Goal: Task Accomplishment & Management: Manage account settings

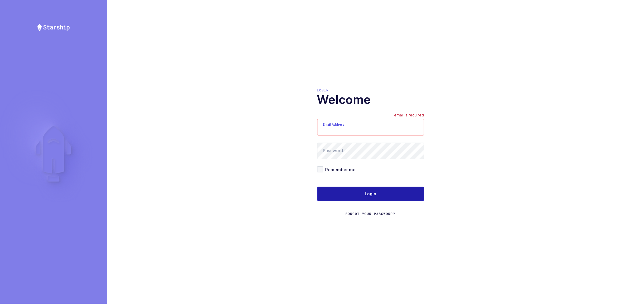
type input "[PERSON_NAME][EMAIL_ADDRESS][DOMAIN_NAME]"
click at [372, 189] on button "Login" at bounding box center [370, 193] width 107 height 14
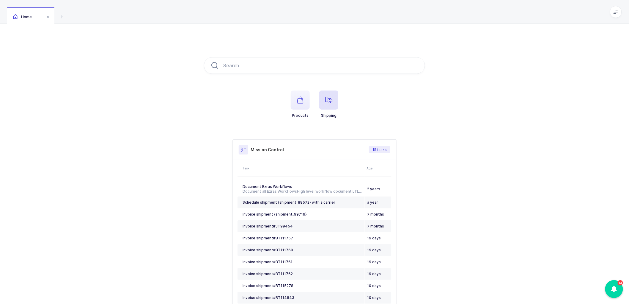
click at [332, 97] on icon "button" at bounding box center [328, 99] width 7 height 7
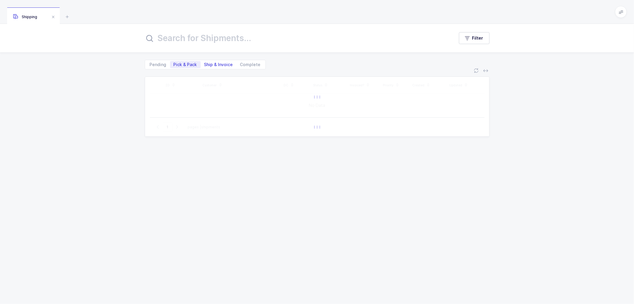
click at [213, 64] on span "Ship & Invoice" at bounding box center [218, 64] width 29 height 4
click at [205, 64] on input "Ship & Invoice" at bounding box center [203, 63] width 4 height 4
radio input "true"
radio input "false"
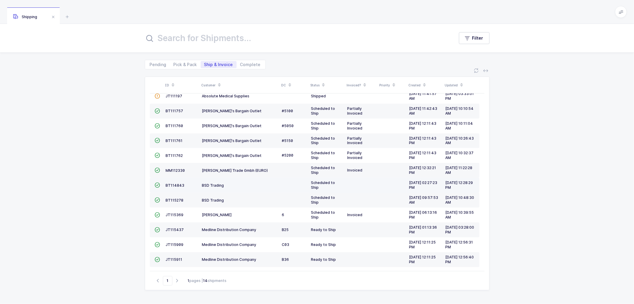
scroll to position [41, 0]
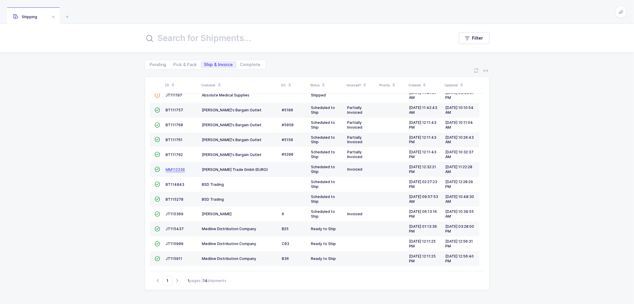
click at [173, 167] on span "MM112330" at bounding box center [175, 169] width 19 height 4
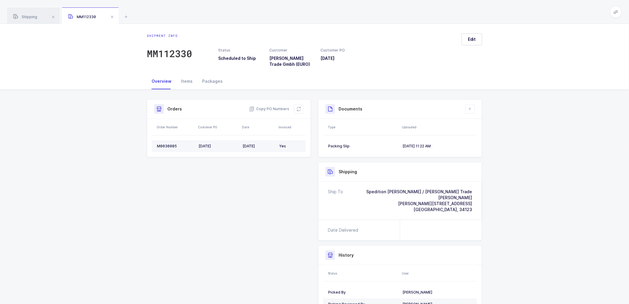
click at [166, 144] on div "M0030085" at bounding box center [175, 146] width 37 height 5
copy div "M0030085"
click at [501, 85] on div "Overview Items Packages" at bounding box center [314, 81] width 629 height 16
click at [209, 79] on div "Packages" at bounding box center [212, 81] width 30 height 16
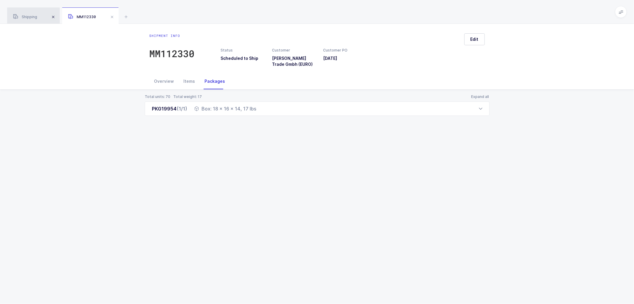
drag, startPoint x: 19, startPoint y: 15, endPoint x: 50, endPoint y: 20, distance: 31.3
click at [19, 15] on span "Shipping" at bounding box center [25, 17] width 24 height 4
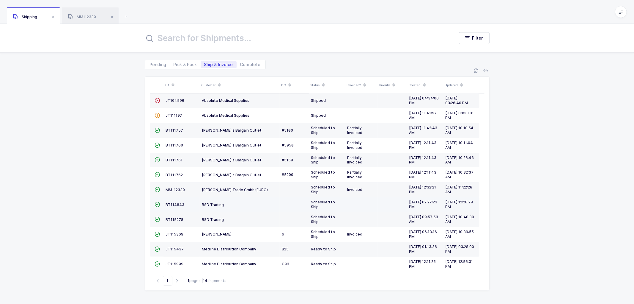
scroll to position [41, 0]
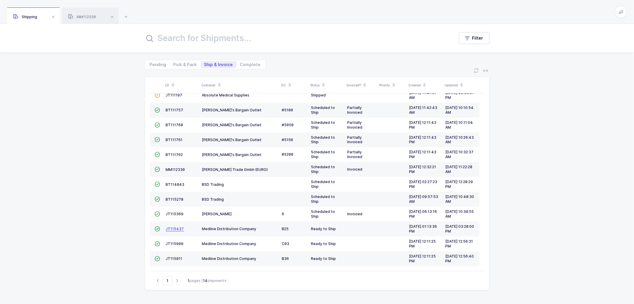
click at [171, 227] on span "JT115437" at bounding box center [175, 228] width 18 height 4
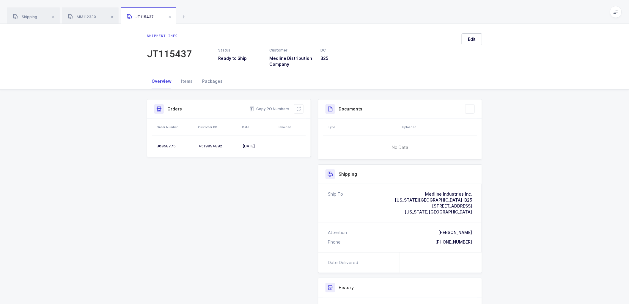
click at [206, 83] on div "Packages" at bounding box center [212, 81] width 30 height 16
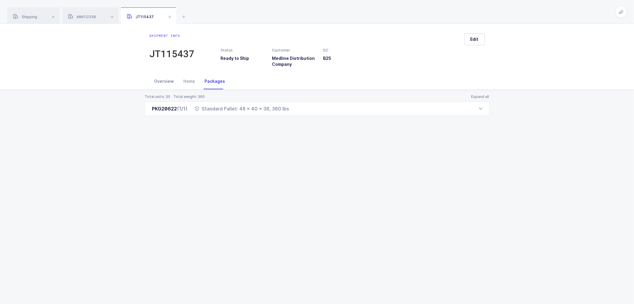
click at [161, 80] on div "Overview" at bounding box center [164, 81] width 29 height 16
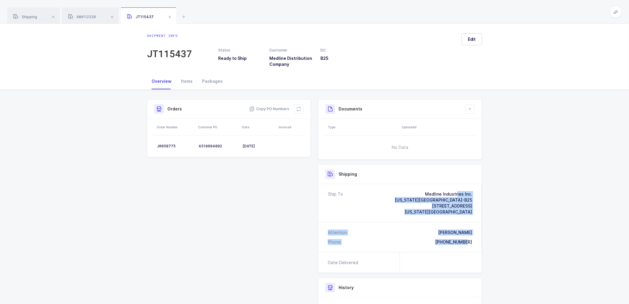
drag, startPoint x: 472, startPoint y: 241, endPoint x: 412, endPoint y: 194, distance: 76.9
click at [412, 194] on div "Ship To Medline Industries Inc. Kansas City Branch-B25 1401 N. Universal Ave Ka…" at bounding box center [400, 218] width 164 height 68
copy div "Medline Industries Inc. Kansas City Branch-B25 1401 N. Universal Ave Kansas Cit…"
click at [265, 108] on span "Copy PO Numbers" at bounding box center [269, 109] width 40 height 6
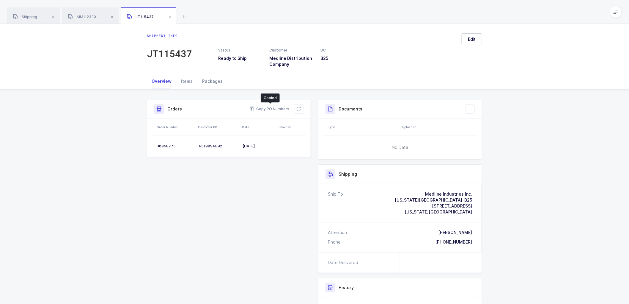
click at [213, 81] on div "Packages" at bounding box center [212, 81] width 30 height 16
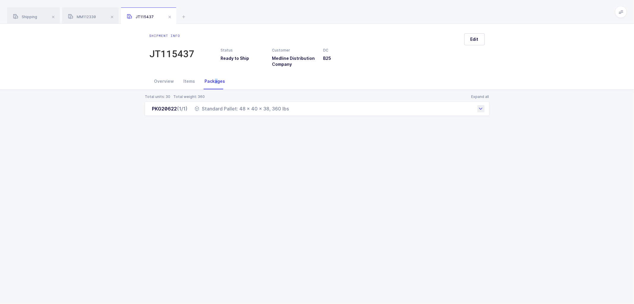
drag, startPoint x: 152, startPoint y: 108, endPoint x: 294, endPoint y: 112, distance: 141.9
click at [294, 112] on div "PKG20622 (1/1) Standard Pallet: 48 x 40 x 38, 360 lbs" at bounding box center [317, 108] width 345 height 14
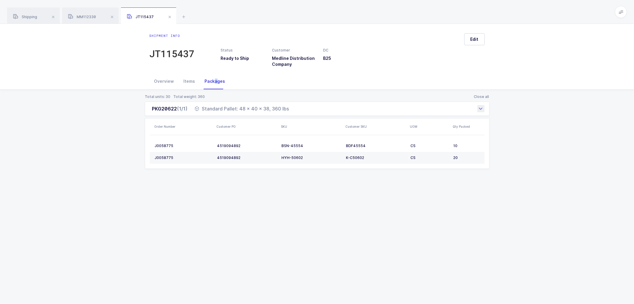
copy div "PKG20622 (1/1) Standard Pallet: 48 x 40 x 38, 360 lbs"
drag, startPoint x: 253, startPoint y: 222, endPoint x: 275, endPoint y: 208, distance: 25.7
click at [253, 222] on div "Shipment info JT115437 Status Ready to Ship Customer Medline Distribution Compa…" at bounding box center [317, 164] width 634 height 280
click at [30, 14] on div "Shipping" at bounding box center [33, 15] width 53 height 17
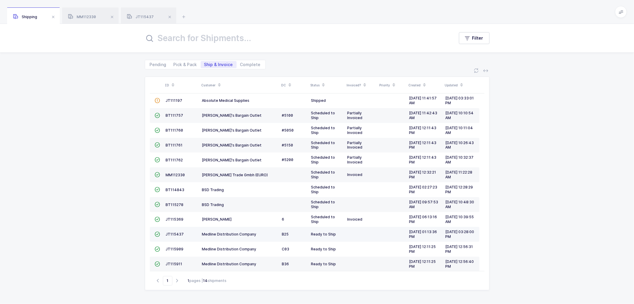
scroll to position [41, 0]
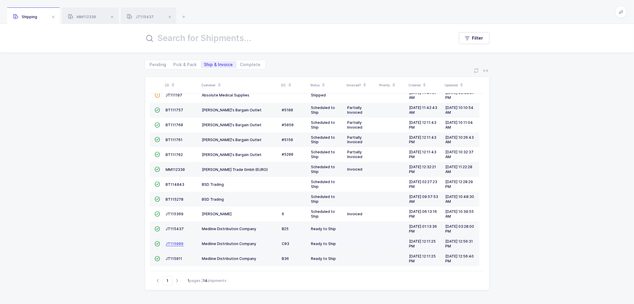
click at [171, 241] on span "JT115909" at bounding box center [175, 243] width 18 height 4
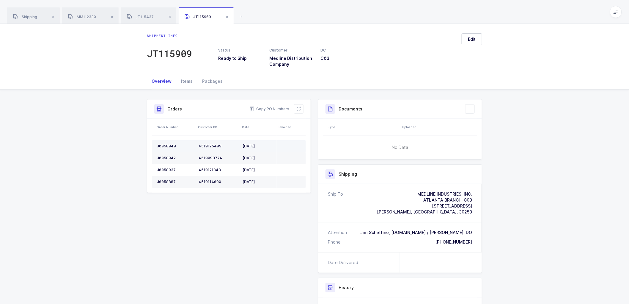
click at [167, 145] on div "J0058949" at bounding box center [175, 146] width 37 height 5
click at [208, 78] on div "Packages" at bounding box center [212, 81] width 30 height 16
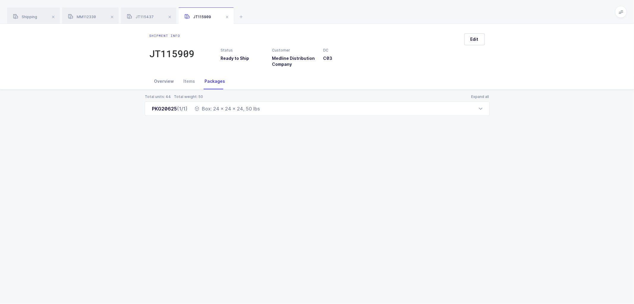
click at [161, 78] on div "Overview" at bounding box center [164, 81] width 29 height 16
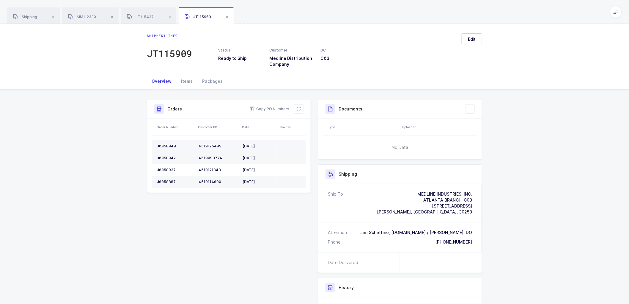
click at [163, 145] on div "J0058949" at bounding box center [175, 146] width 37 height 5
copy div "J0058949"
click at [168, 156] on div "J0058942" at bounding box center [175, 158] width 37 height 5
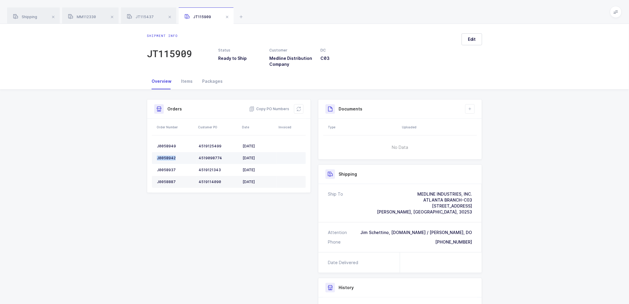
copy div "J0058942"
click at [164, 167] on div "J0058937" at bounding box center [175, 169] width 37 height 5
copy div "J0058937"
click at [165, 178] on td "J0058887" at bounding box center [174, 182] width 44 height 12
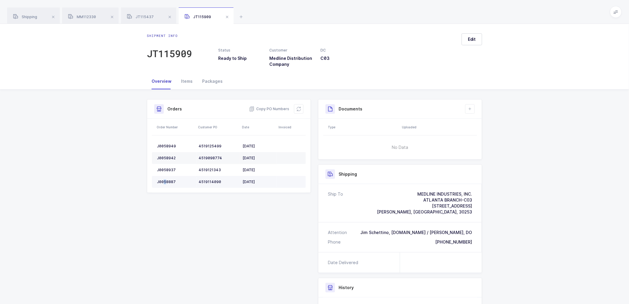
click at [165, 178] on td "J0058887" at bounding box center [174, 182] width 44 height 12
click at [264, 107] on span "Copy PO Numbers" at bounding box center [269, 109] width 40 height 6
drag, startPoint x: 211, startPoint y: 78, endPoint x: 351, endPoint y: 89, distance: 141.4
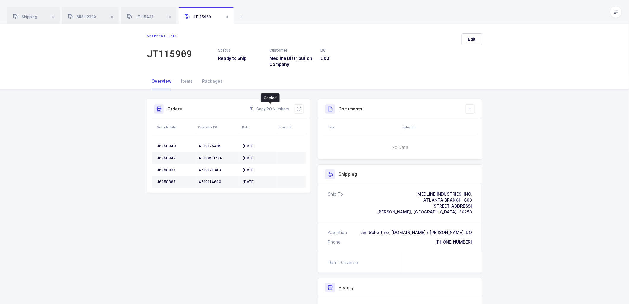
click at [212, 78] on div "Packages" at bounding box center [212, 81] width 30 height 16
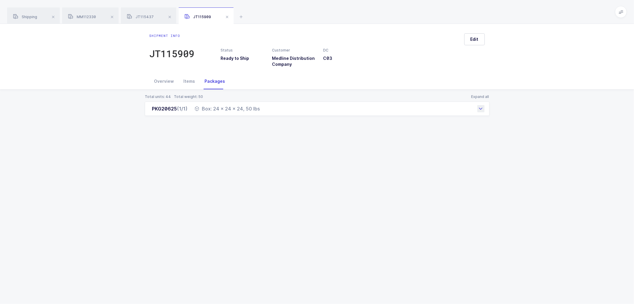
drag, startPoint x: 394, startPoint y: 153, endPoint x: 206, endPoint y: 115, distance: 192.0
click at [389, 153] on div "Shipment info JT115909 Status Ready to Ship Customer Medline Distribution Compa…" at bounding box center [317, 164] width 634 height 280
click at [480, 37] on button "Edit" at bounding box center [474, 39] width 21 height 12
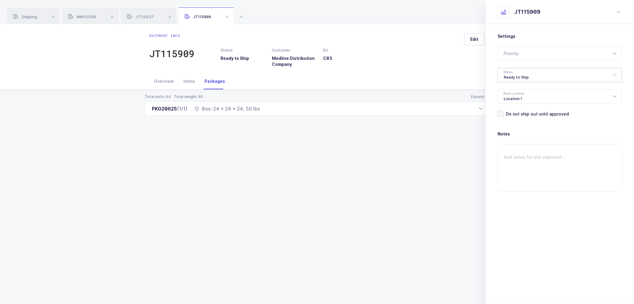
click at [530, 70] on div "Ready to Ship" at bounding box center [560, 75] width 125 height 14
click at [516, 119] on span "Shipped" at bounding box center [512, 120] width 17 height 5
type input "Shipped"
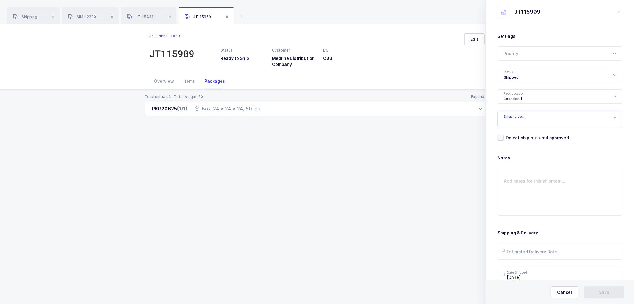
click at [521, 118] on input "Shipping cost" at bounding box center [560, 119] width 125 height 17
paste input "103.32"
type input "103.32"
click at [526, 252] on input "text" at bounding box center [560, 251] width 125 height 17
click at [558, 183] on span "9" at bounding box center [558, 183] width 7 height 7
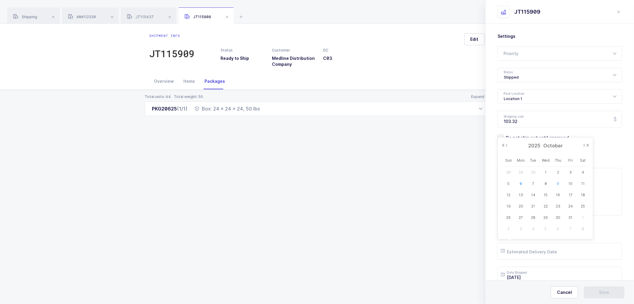
type input "2025-10-09"
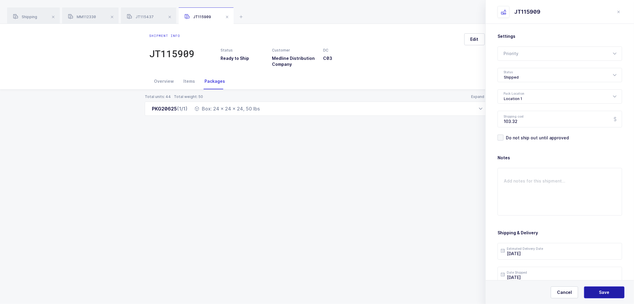
click at [601, 290] on span "Save" at bounding box center [604, 292] width 10 height 6
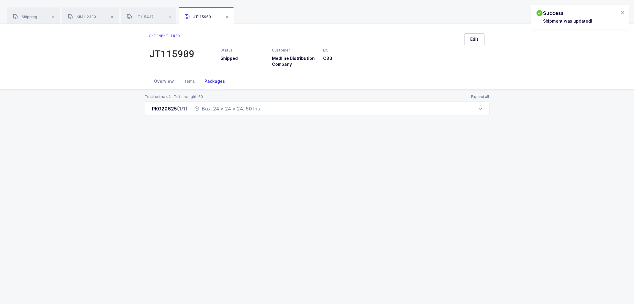
click at [162, 79] on div "Overview" at bounding box center [164, 81] width 29 height 16
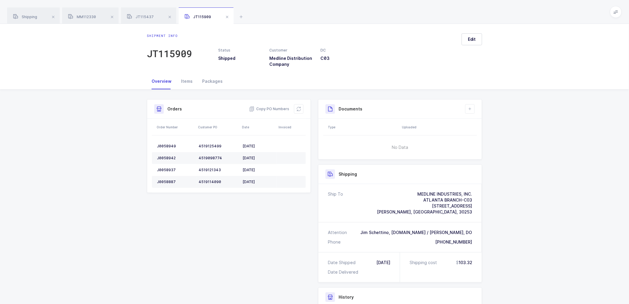
click at [279, 239] on div "Shipment Info Shipment Number JT115909 Status Shipped Customer Medline Distribu…" at bounding box center [314, 243] width 343 height 288
click at [296, 108] on icon at bounding box center [298, 108] width 5 height 5
click at [473, 108] on button at bounding box center [470, 109] width 10 height 10
click at [485, 121] on li "Create Document" at bounding box center [490, 126] width 44 height 10
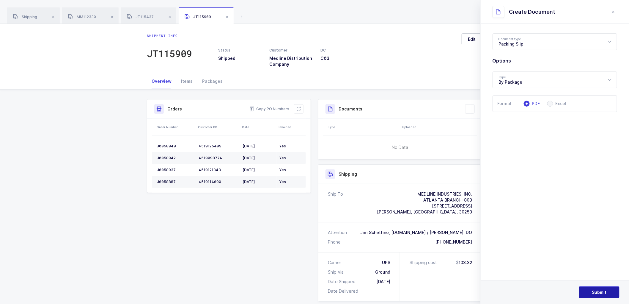
click at [600, 287] on button "Submit" at bounding box center [599, 292] width 40 height 12
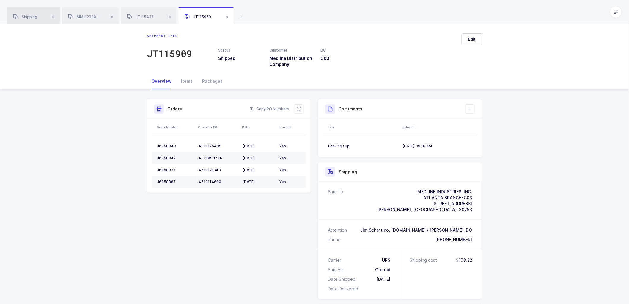
click at [31, 13] on div "Shipping" at bounding box center [33, 15] width 53 height 17
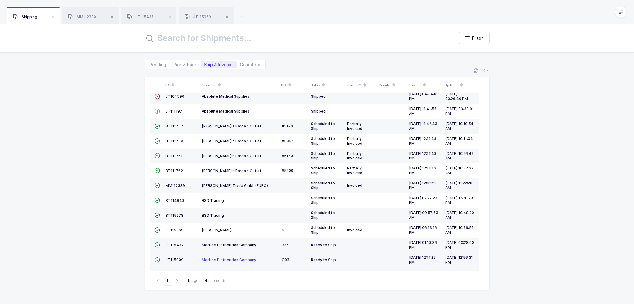
scroll to position [41, 0]
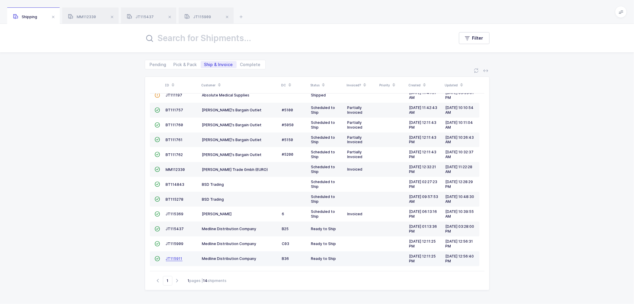
click at [172, 256] on span "JT115911" at bounding box center [174, 258] width 17 height 4
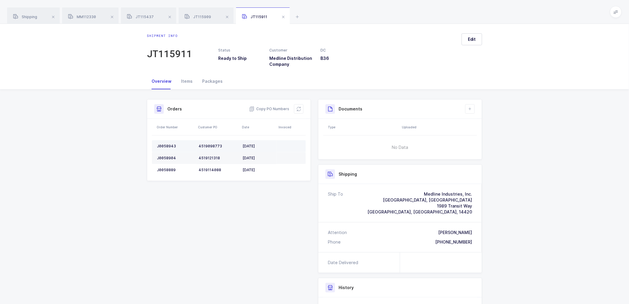
click at [168, 143] on td "J0058943" at bounding box center [174, 146] width 44 height 12
copy div "J0058943"
click at [164, 154] on td "J0058904" at bounding box center [174, 158] width 44 height 12
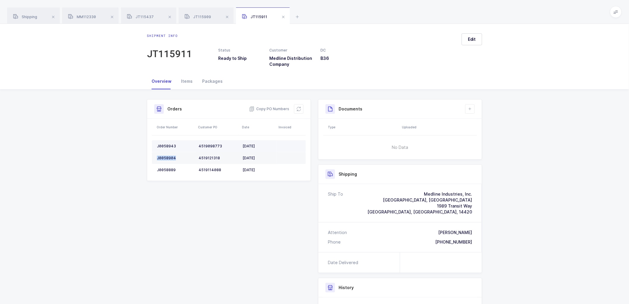
copy div "J0058904"
click at [170, 169] on div "J0058889" at bounding box center [175, 169] width 37 height 5
copy div "J0058889"
drag, startPoint x: 274, startPoint y: 106, endPoint x: 278, endPoint y: 106, distance: 4.8
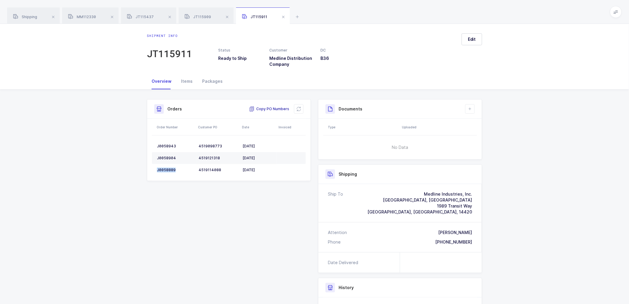
click at [274, 106] on span "Copy PO Numbers" at bounding box center [269, 109] width 40 height 6
click at [214, 82] on div "Packages" at bounding box center [212, 81] width 30 height 16
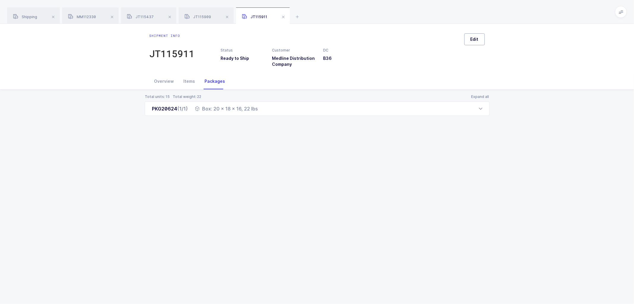
drag, startPoint x: 476, startPoint y: 38, endPoint x: 489, endPoint y: 43, distance: 14.1
click at [476, 38] on span "Edit" at bounding box center [475, 39] width 8 height 6
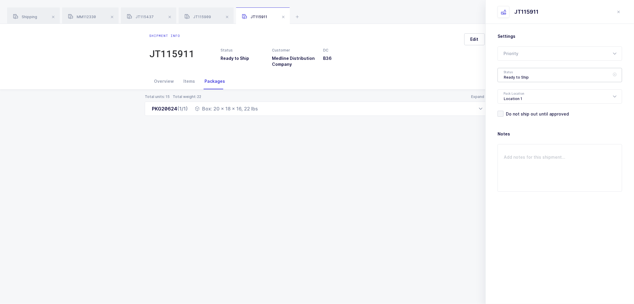
drag, startPoint x: 511, startPoint y: 77, endPoint x: 516, endPoint y: 90, distance: 14.8
click at [511, 77] on div "Ready to Ship" at bounding box center [560, 75] width 125 height 14
click at [516, 118] on span "Shipped" at bounding box center [512, 120] width 17 height 5
type input "Shipped"
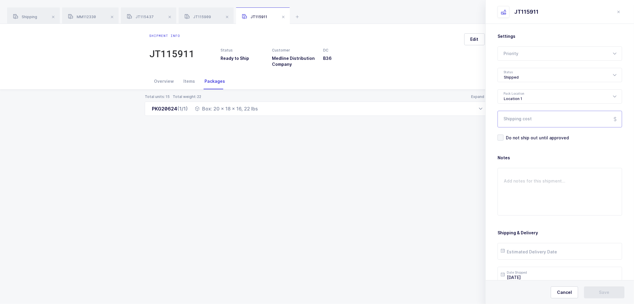
click at [516, 120] on input "Shipping cost" at bounding box center [560, 119] width 125 height 17
paste input "21.11"
type input "21.11"
click at [528, 251] on input "text" at bounding box center [560, 251] width 125 height 17
click at [557, 193] on span "16" at bounding box center [558, 194] width 7 height 7
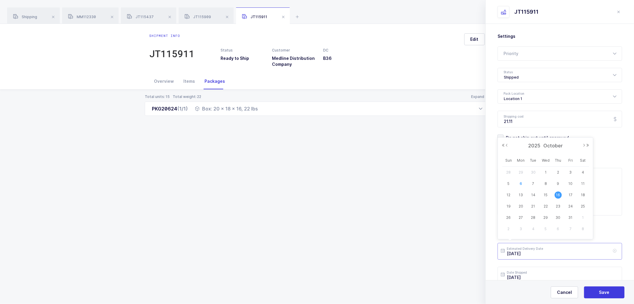
click at [524, 252] on input "2025-10-16" at bounding box center [560, 251] width 125 height 17
click at [558, 181] on span "9" at bounding box center [558, 183] width 7 height 7
type input "2025-10-09"
click at [601, 293] on span "Save" at bounding box center [604, 292] width 10 height 6
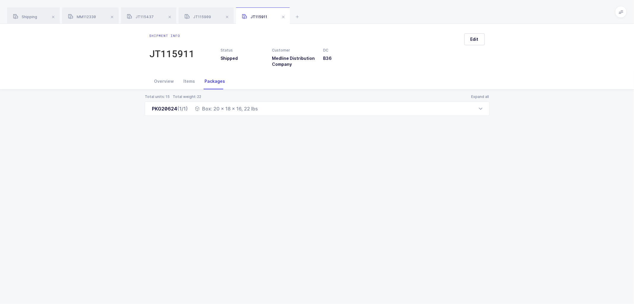
drag, startPoint x: 165, startPoint y: 80, endPoint x: 226, endPoint y: 80, distance: 61.6
click at [165, 80] on div "Overview" at bounding box center [164, 81] width 29 height 16
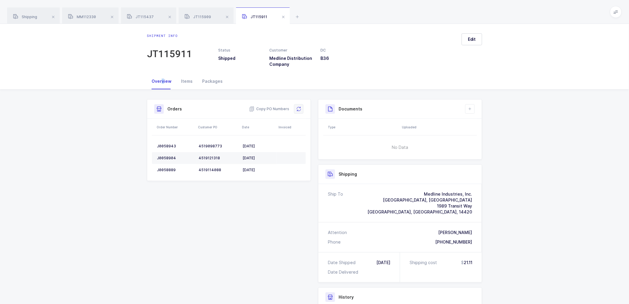
click at [299, 106] on icon at bounding box center [298, 108] width 5 height 5
click at [472, 108] on icon at bounding box center [470, 108] width 5 height 5
click at [480, 124] on li "Create Document" at bounding box center [490, 126] width 44 height 10
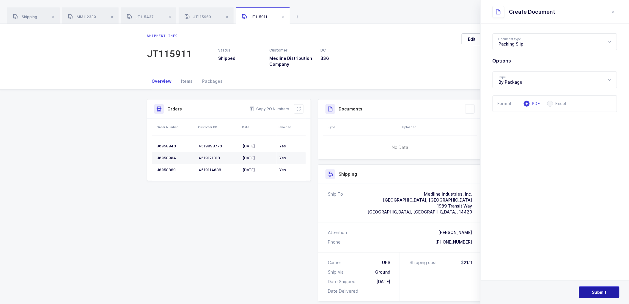
click at [600, 289] on span "Submit" at bounding box center [599, 292] width 15 height 6
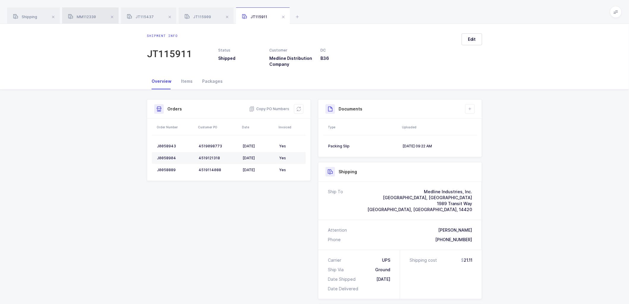
click at [37, 16] on span "Shipping" at bounding box center [25, 17] width 24 height 4
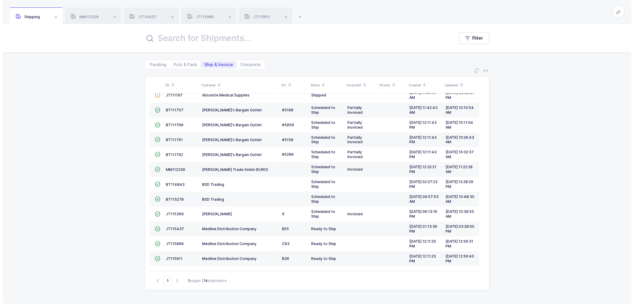
scroll to position [24, 0]
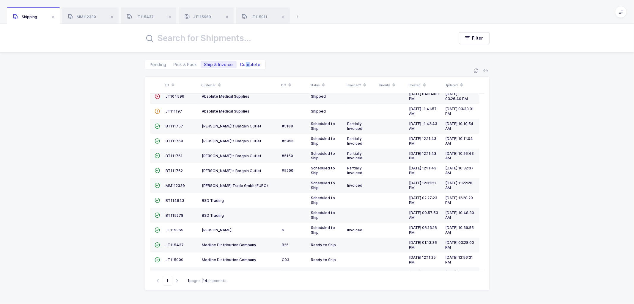
click at [246, 63] on span "Complete" at bounding box center [250, 64] width 21 height 4
click at [229, 37] on input "text" at bounding box center [296, 38] width 302 height 14
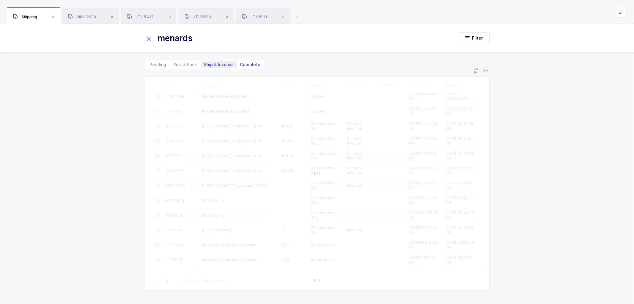
type input "menards"
click at [247, 63] on span "Complete" at bounding box center [250, 64] width 21 height 4
click at [241, 63] on input "Complete" at bounding box center [239, 63] width 4 height 4
radio input "true"
radio input "false"
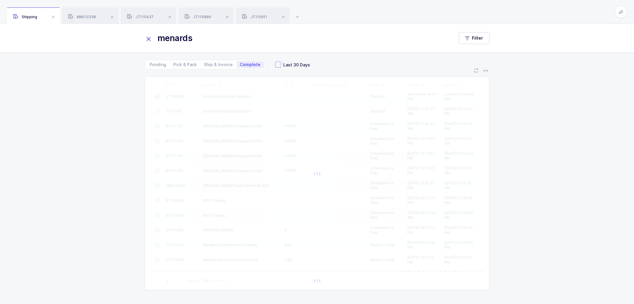
click at [276, 62] on span at bounding box center [278, 65] width 6 height 6
click at [281, 62] on input "Last 30 Days" at bounding box center [281, 62] width 0 height 0
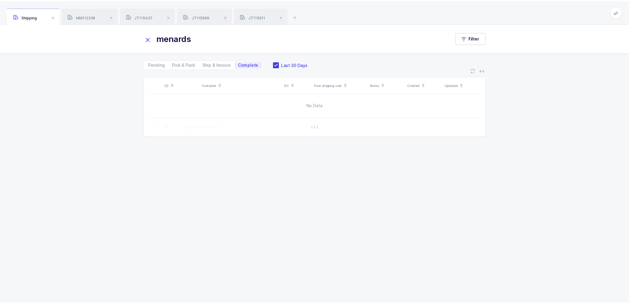
scroll to position [0, 0]
drag, startPoint x: 283, startPoint y: 15, endPoint x: 243, endPoint y: 14, distance: 40.2
click at [283, 15] on span at bounding box center [283, 16] width 7 height 7
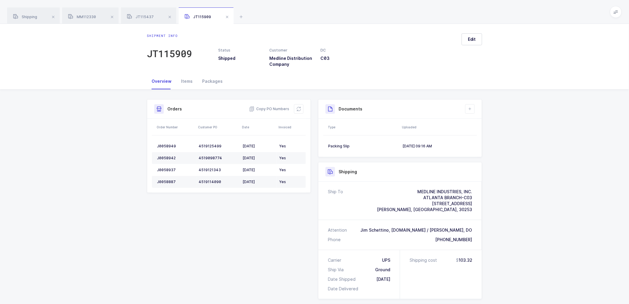
click at [230, 15] on span at bounding box center [227, 16] width 7 height 7
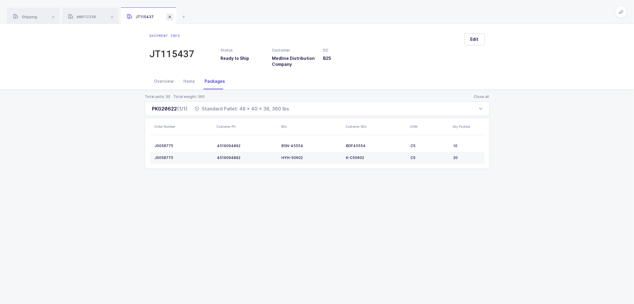
click at [168, 16] on span at bounding box center [169, 16] width 7 height 7
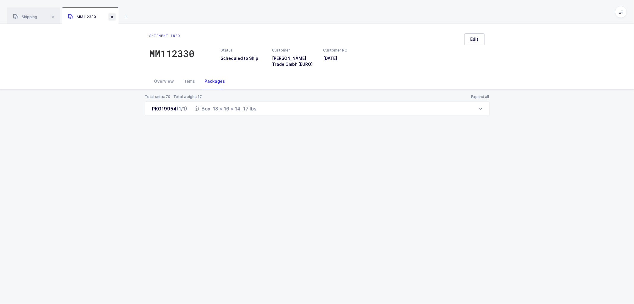
click at [111, 17] on span at bounding box center [112, 16] width 7 height 7
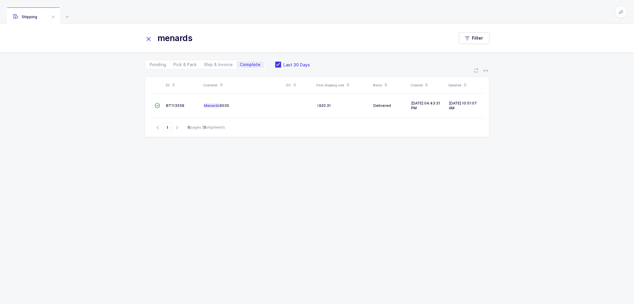
click at [149, 38] on icon at bounding box center [149, 39] width 8 height 8
click at [276, 62] on span at bounding box center [278, 65] width 6 height 6
click at [281, 62] on input "Last 30 Days" at bounding box center [281, 62] width 0 height 0
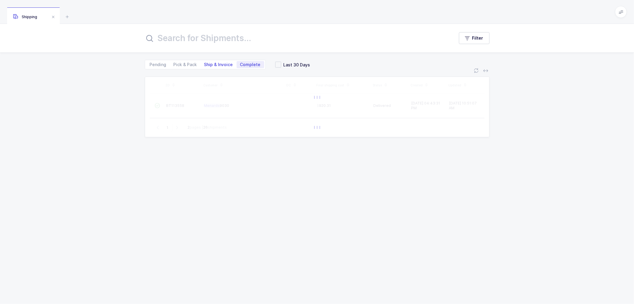
drag, startPoint x: 219, startPoint y: 62, endPoint x: 222, endPoint y: 64, distance: 3.2
click at [219, 62] on span "Ship & Invoice" at bounding box center [218, 64] width 29 height 4
click at [205, 62] on input "Ship & Invoice" at bounding box center [203, 63] width 4 height 4
radio input "true"
radio input "false"
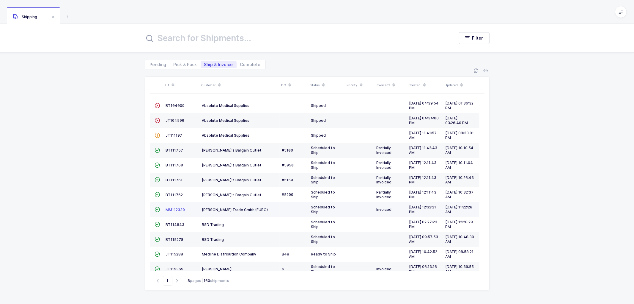
click at [174, 210] on span "MM112330" at bounding box center [175, 209] width 19 height 4
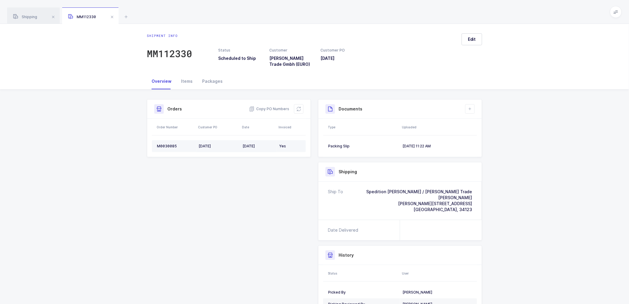
click at [167, 145] on div "M0030085" at bounding box center [175, 146] width 37 height 5
copy div "M0030085"
click at [474, 39] on span "Edit" at bounding box center [472, 39] width 8 height 6
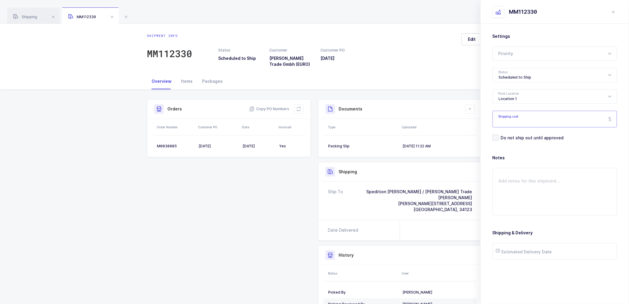
click at [513, 121] on input "Shipping cost" at bounding box center [555, 119] width 125 height 17
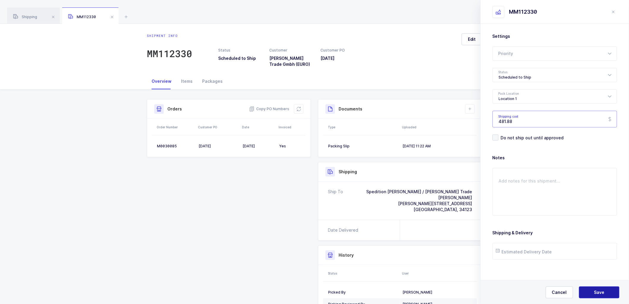
type input "481.88"
click at [593, 290] on button "Save" at bounding box center [599, 292] width 40 height 12
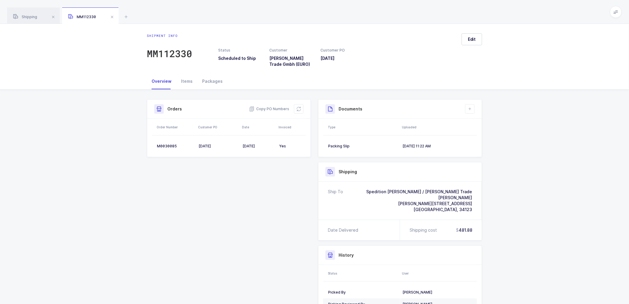
drag, startPoint x: 299, startPoint y: 107, endPoint x: 314, endPoint y: 108, distance: 15.2
click at [299, 107] on icon at bounding box center [298, 108] width 5 height 5
click at [27, 15] on span "Shipping" at bounding box center [25, 17] width 24 height 4
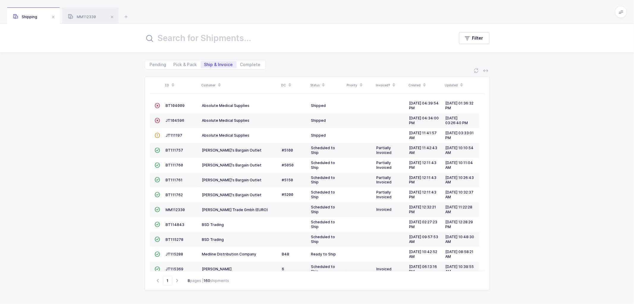
click at [219, 81] on span at bounding box center [219, 85] width 7 height 10
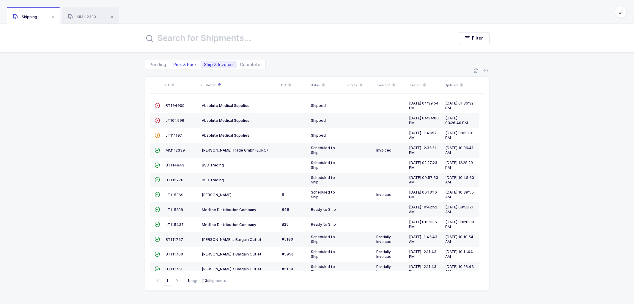
click at [180, 63] on span "Pick & Pack" at bounding box center [185, 64] width 23 height 4
click at [174, 63] on input "Pick & Pack" at bounding box center [172, 63] width 4 height 4
radio input "true"
radio input "false"
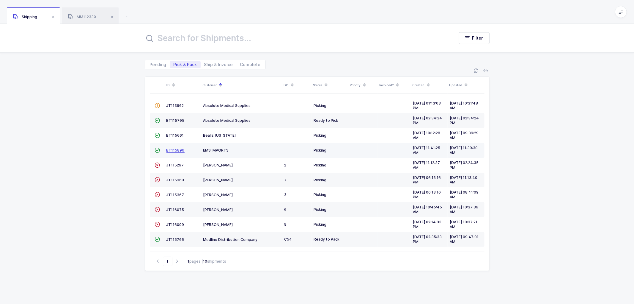
click at [176, 150] on span "BT115896" at bounding box center [176, 150] width 18 height 4
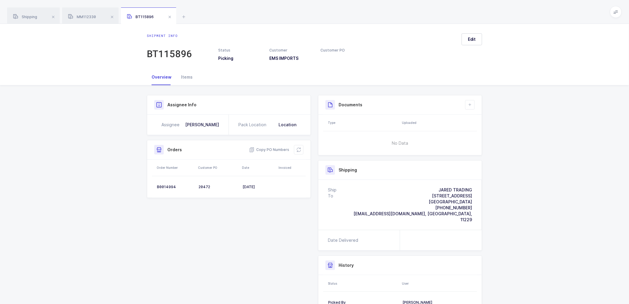
drag, startPoint x: 34, startPoint y: 17, endPoint x: 140, endPoint y: 43, distance: 109.0
click at [35, 17] on span "Shipping" at bounding box center [25, 17] width 24 height 4
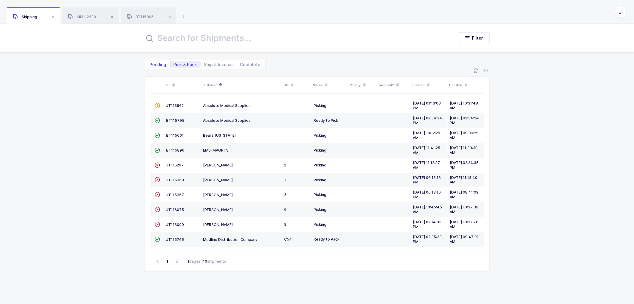
click at [158, 65] on span "Pending" at bounding box center [158, 64] width 17 height 4
click at [150, 65] on input "Pending" at bounding box center [148, 63] width 4 height 4
radio input "true"
radio input "false"
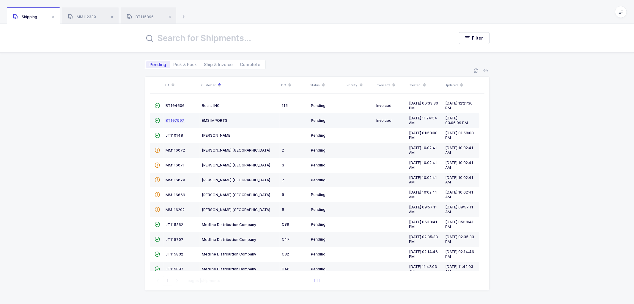
click at [171, 118] on span "BT107997" at bounding box center [175, 120] width 19 height 4
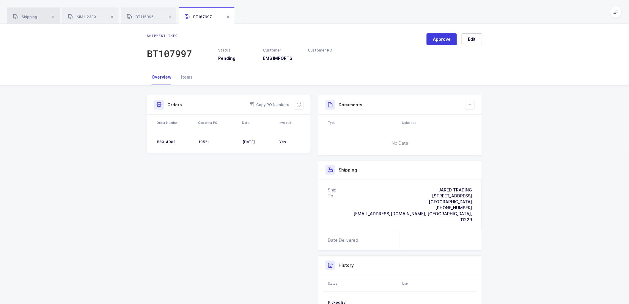
click at [31, 15] on span "Shipping" at bounding box center [25, 17] width 24 height 4
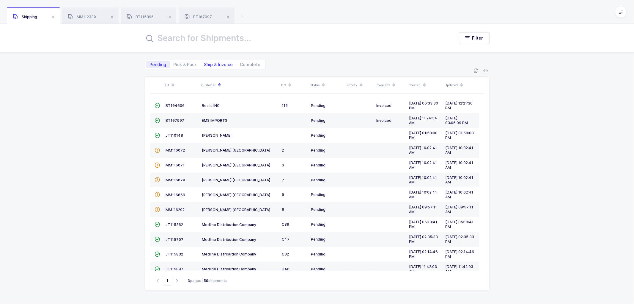
click at [222, 65] on span "Ship & Invoice" at bounding box center [218, 64] width 29 height 4
click at [205, 65] on input "Ship & Invoice" at bounding box center [203, 63] width 4 height 4
radio input "true"
radio input "false"
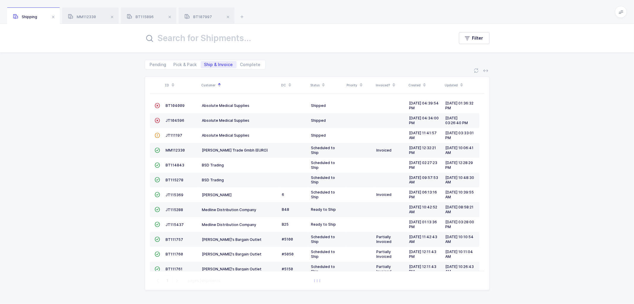
click at [224, 40] on input "text" at bounding box center [296, 38] width 302 height 14
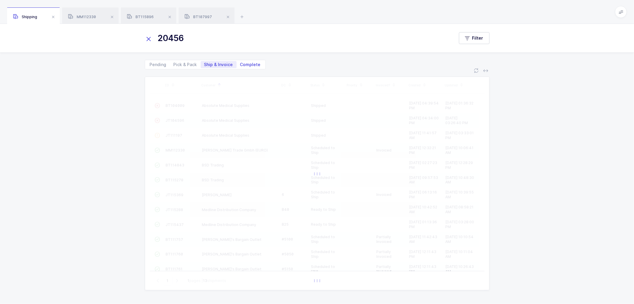
type input "20456"
click at [246, 62] on span "Complete" at bounding box center [250, 64] width 21 height 4
click at [241, 62] on input "Complete" at bounding box center [239, 63] width 4 height 4
radio input "true"
radio input "false"
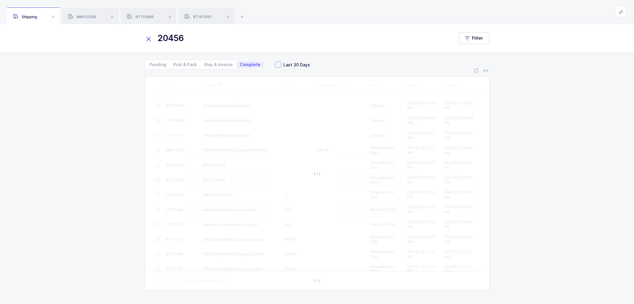
click at [277, 63] on span at bounding box center [278, 65] width 6 height 6
click at [281, 62] on input "Last 30 Days" at bounding box center [281, 62] width 0 height 0
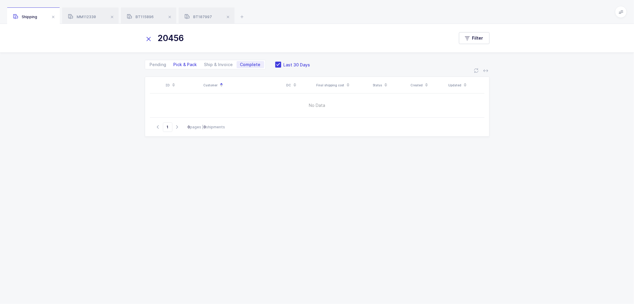
click at [185, 63] on span "Pick & Pack" at bounding box center [185, 64] width 23 height 4
click at [174, 63] on input "Pick & Pack" at bounding box center [172, 63] width 4 height 4
radio input "true"
radio input "false"
click at [215, 62] on span "Ship & Invoice" at bounding box center [218, 64] width 29 height 4
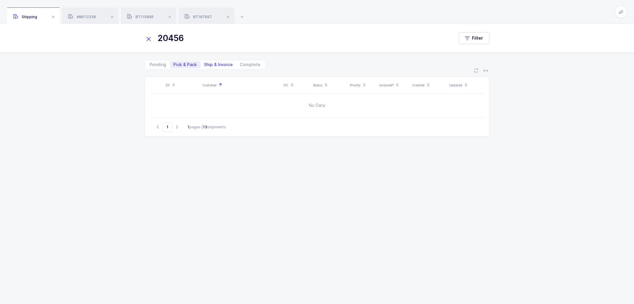
click at [205, 62] on input "Ship & Invoice" at bounding box center [203, 63] width 4 height 4
radio input "true"
radio input "false"
click at [160, 62] on span "Pending" at bounding box center [158, 64] width 17 height 4
click at [150, 62] on input "Pending" at bounding box center [148, 63] width 4 height 4
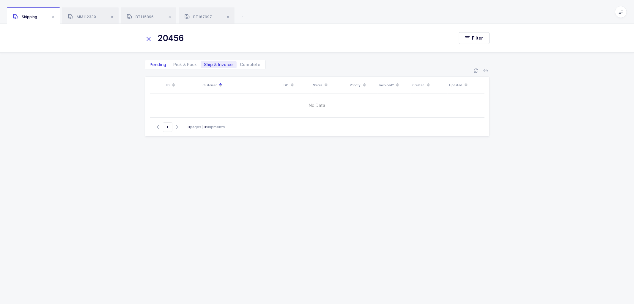
radio input "true"
radio input "false"
click at [149, 37] on icon at bounding box center [149, 39] width 8 height 8
click at [86, 13] on div "MM112330" at bounding box center [90, 15] width 56 height 17
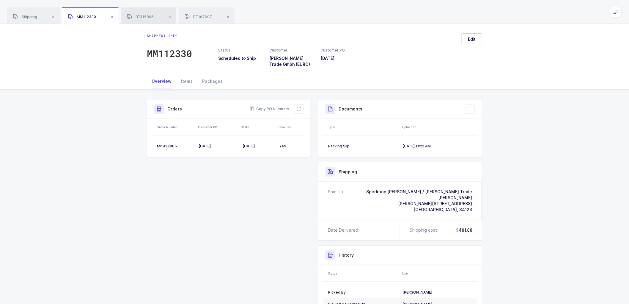
click at [145, 15] on span "BT115896" at bounding box center [140, 17] width 27 height 4
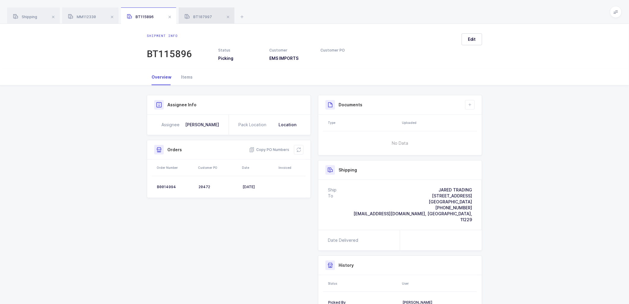
click at [210, 17] on span "BT107997" at bounding box center [198, 17] width 27 height 4
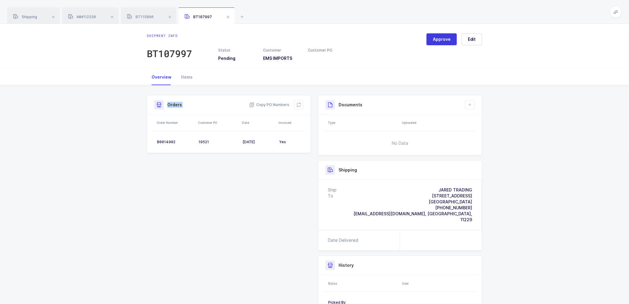
click at [82, 123] on div "Shipment Info Approve Shipment Number BT107997 Status Pending Customer EMS IMPO…" at bounding box center [314, 227] width 629 height 284
click at [26, 17] on span "Shipping" at bounding box center [25, 17] width 24 height 4
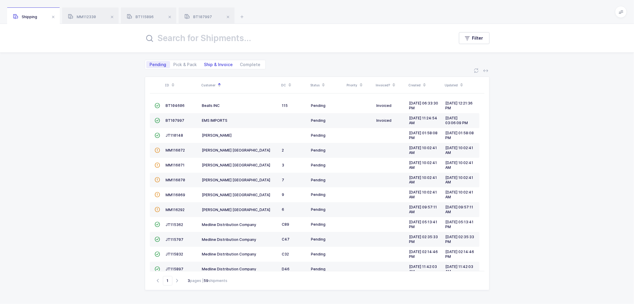
click at [215, 62] on span "Ship & Invoice" at bounding box center [218, 64] width 29 height 4
click at [205, 62] on input "Ship & Invoice" at bounding box center [203, 63] width 4 height 4
radio input "true"
radio input "false"
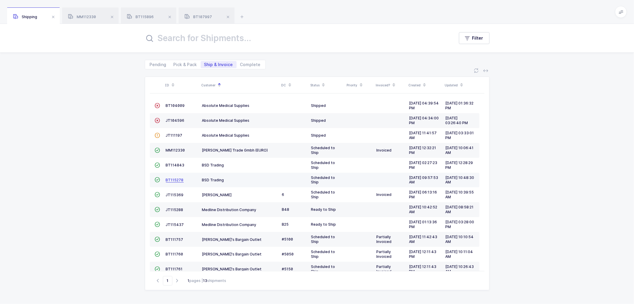
click at [175, 179] on span "BT115278" at bounding box center [175, 180] width 18 height 4
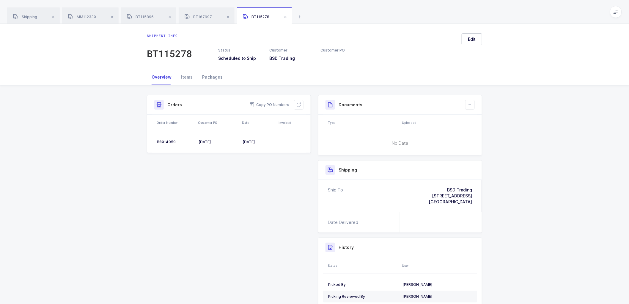
click at [206, 76] on div "Packages" at bounding box center [212, 77] width 30 height 16
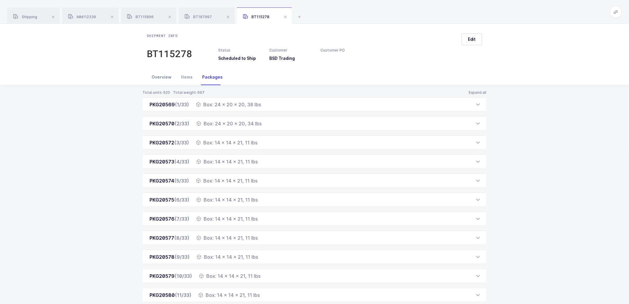
click at [161, 77] on div "Overview" at bounding box center [161, 77] width 29 height 16
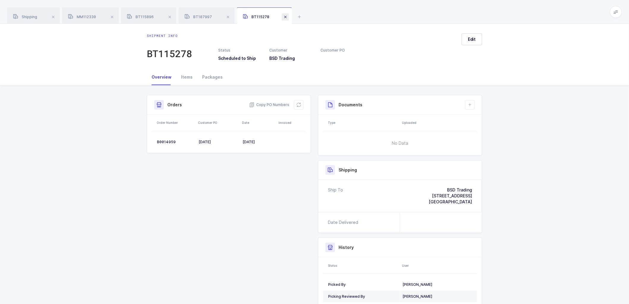
click at [286, 17] on span at bounding box center [285, 16] width 7 height 7
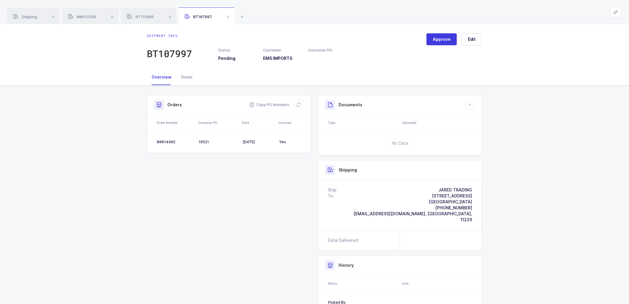
click at [233, 17] on div "BT107997" at bounding box center [207, 15] width 56 height 17
click at [229, 15] on span at bounding box center [227, 16] width 7 height 7
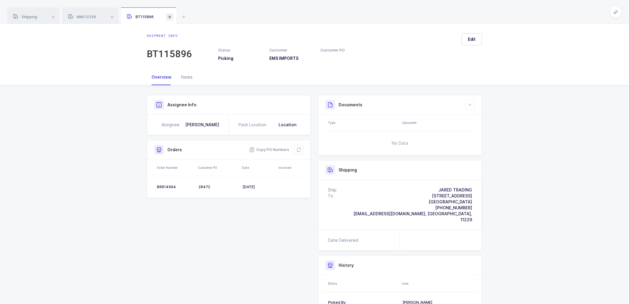
click at [173, 17] on span at bounding box center [169, 16] width 7 height 7
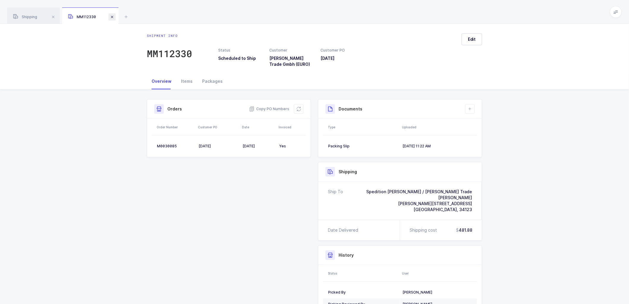
click at [113, 17] on span at bounding box center [112, 16] width 7 height 7
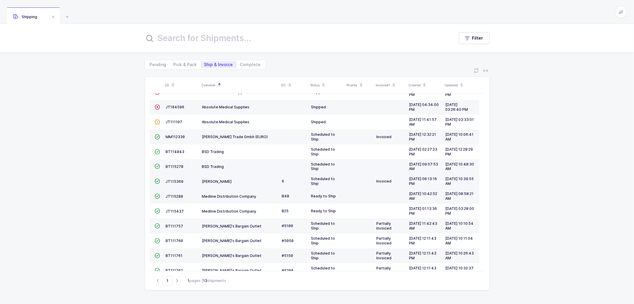
scroll to position [26, 0]
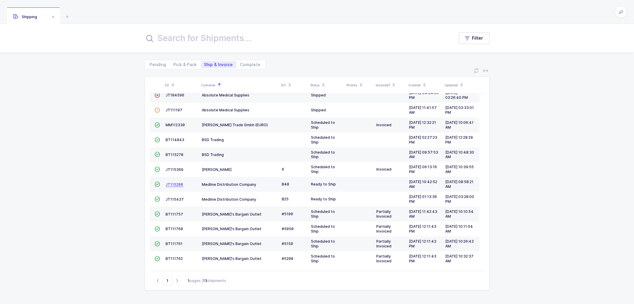
click at [172, 182] on span "JT115288" at bounding box center [175, 184] width 18 height 4
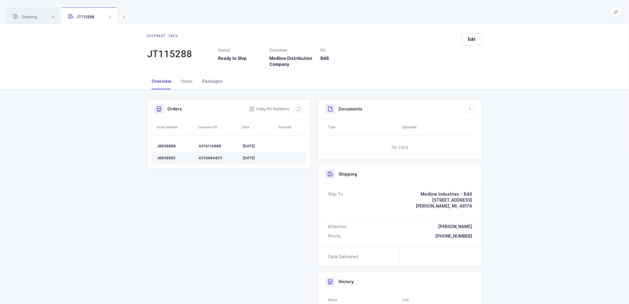
click at [209, 81] on div "Packages" at bounding box center [212, 81] width 30 height 16
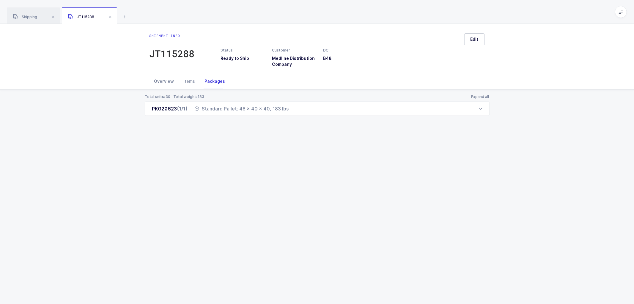
drag, startPoint x: 159, startPoint y: 82, endPoint x: 164, endPoint y: 82, distance: 4.8
click at [159, 82] on div "Overview" at bounding box center [164, 81] width 29 height 16
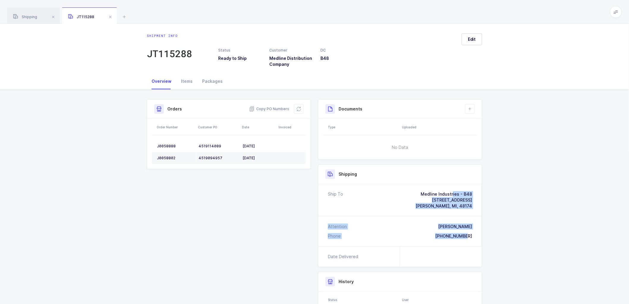
drag, startPoint x: 475, startPoint y: 236, endPoint x: 419, endPoint y: 186, distance: 75.0
click at [419, 186] on div "Ship To Medline Industries - B48 36445 Van Born Road Romulus, MI, 48174 Attenti…" at bounding box center [400, 215] width 164 height 62
click at [272, 106] on span "Copy PO Numbers" at bounding box center [269, 109] width 40 height 6
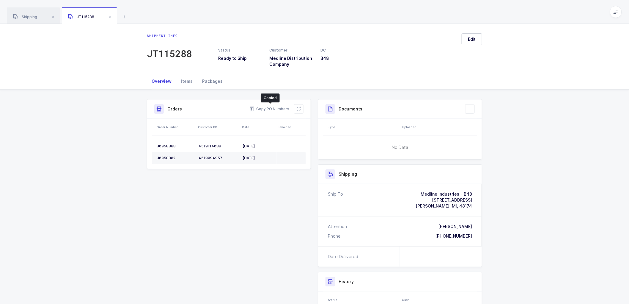
click at [206, 78] on div "Packages" at bounding box center [212, 81] width 30 height 16
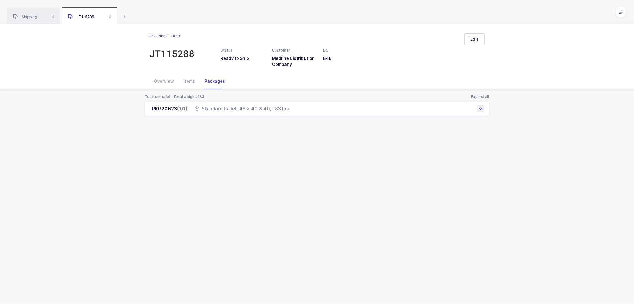
drag, startPoint x: 147, startPoint y: 108, endPoint x: 306, endPoint y: 114, distance: 159.2
click at [306, 114] on div "PKG20623 (1/1) Standard Pallet: 48 x 40 x 40, 183 lbs" at bounding box center [317, 108] width 345 height 14
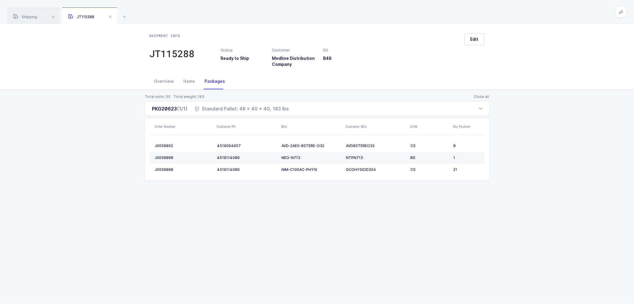
click at [389, 62] on div "Status Ready to Ship Customer Medline Distribution Company DC B48" at bounding box center [340, 58] width 246 height 20
click at [109, 16] on span at bounding box center [110, 16] width 7 height 7
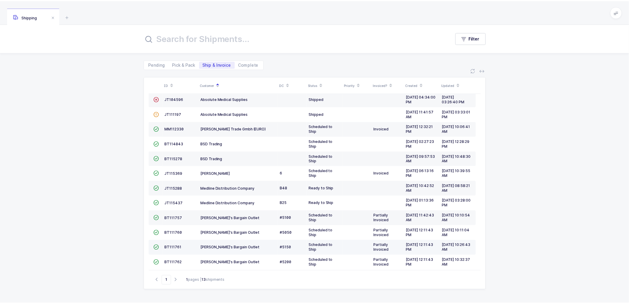
scroll to position [26, 0]
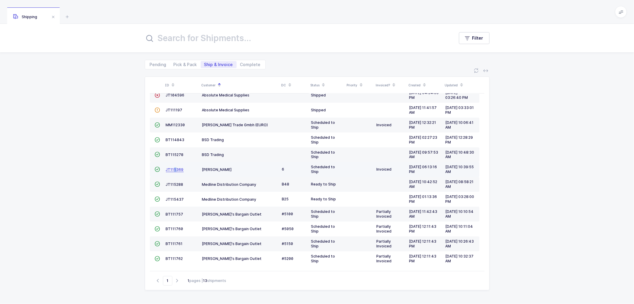
click at [175, 169] on span "JT115369" at bounding box center [175, 169] width 18 height 4
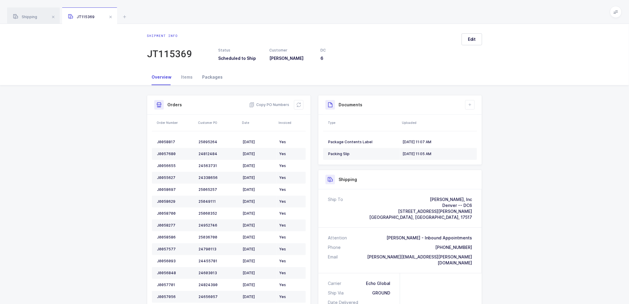
click at [210, 76] on div "Packages" at bounding box center [212, 77] width 30 height 16
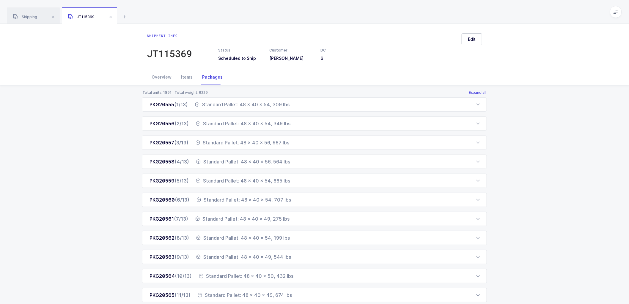
click at [477, 90] on button "Expand all" at bounding box center [478, 92] width 18 height 5
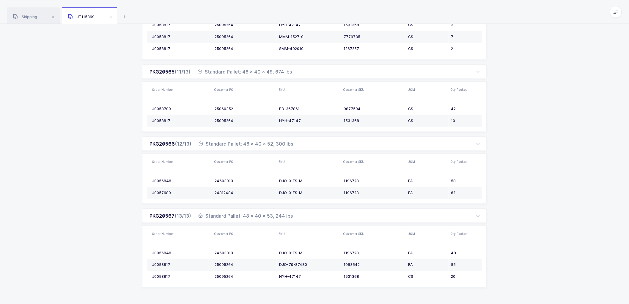
scroll to position [1160, 0]
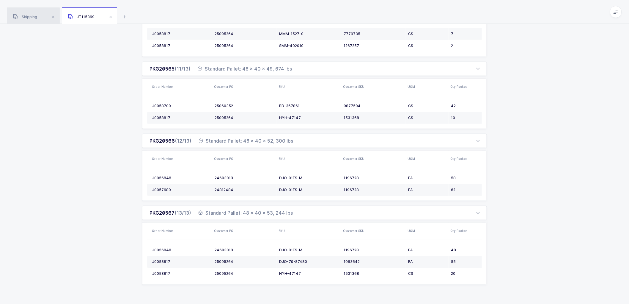
click at [32, 14] on div "Shipping" at bounding box center [33, 15] width 53 height 17
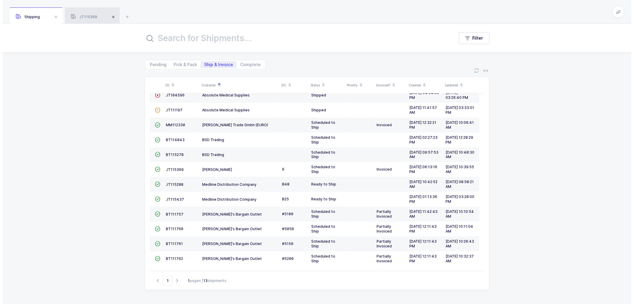
scroll to position [9, 0]
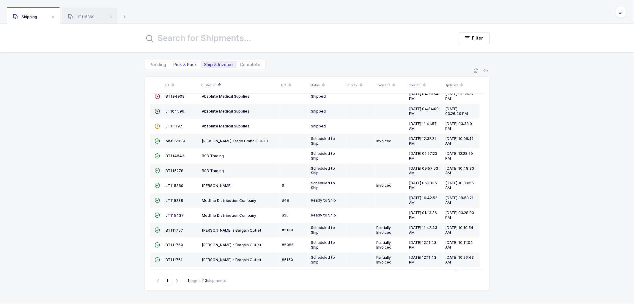
click at [185, 65] on span "Pick & Pack" at bounding box center [185, 64] width 23 height 4
click at [174, 65] on input "Pick & Pack" at bounding box center [172, 63] width 4 height 4
radio input "true"
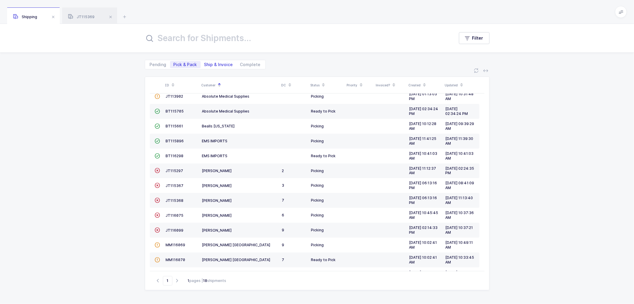
click at [216, 63] on span "Ship & Invoice" at bounding box center [218, 64] width 29 height 4
click at [205, 63] on input "Ship & Invoice" at bounding box center [203, 63] width 4 height 4
radio input "true"
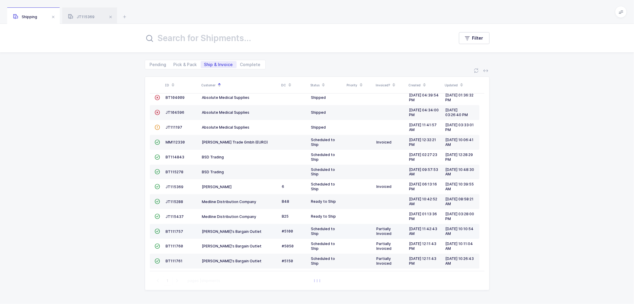
scroll to position [0, 0]
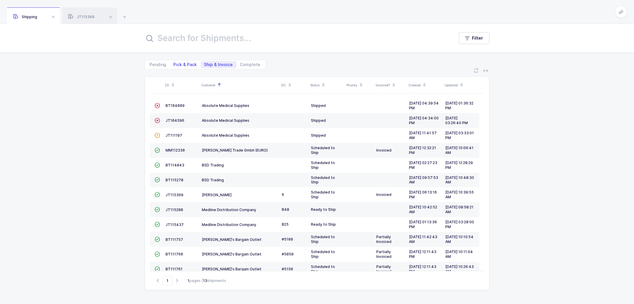
click at [181, 65] on span "Pick & Pack" at bounding box center [185, 64] width 23 height 4
click at [174, 65] on input "Pick & Pack" at bounding box center [172, 63] width 4 height 4
radio input "true"
radio input "false"
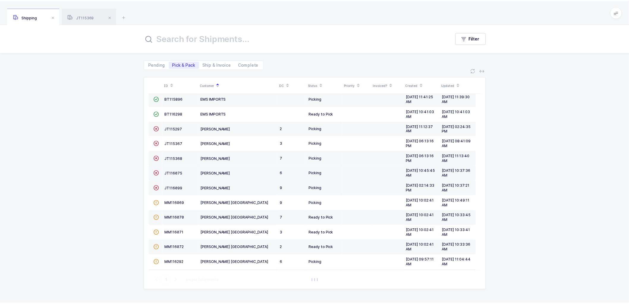
scroll to position [100, 0]
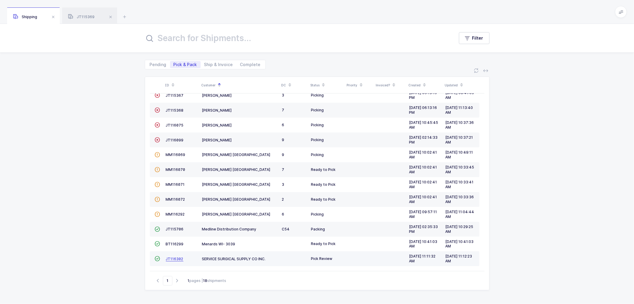
click at [173, 257] on span "JT116302" at bounding box center [175, 258] width 18 height 4
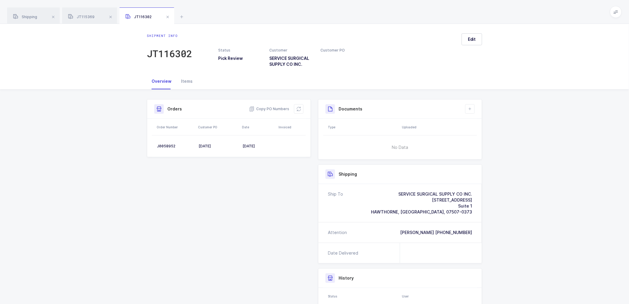
click at [89, 54] on div "Shipment info JT116302 Status Pick Review Customer SERVICE SURGICAL SUPPLY CO I…" at bounding box center [314, 48] width 629 height 49
click at [615, 11] on icon at bounding box center [616, 12] width 5 height 5
click at [583, 49] on li "Warehouse" at bounding box center [594, 51] width 44 height 5
drag, startPoint x: 471, startPoint y: 40, endPoint x: 477, endPoint y: 36, distance: 7.6
click at [472, 40] on span "Edit" at bounding box center [472, 39] width 8 height 6
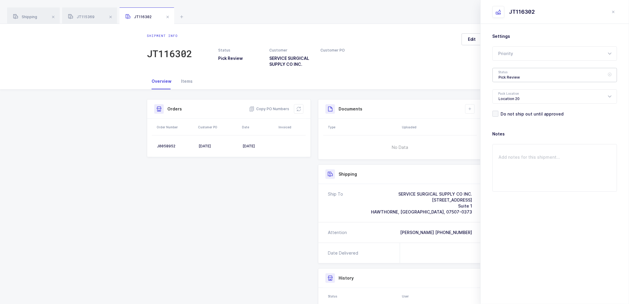
click at [510, 73] on div "Pick Review" at bounding box center [555, 75] width 125 height 14
click at [509, 117] on li "Shipped" at bounding box center [557, 121] width 124 height 10
type input "Shipped"
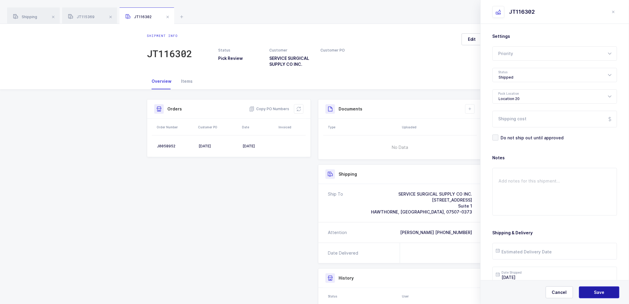
click at [596, 290] on span "Save" at bounding box center [599, 292] width 10 height 6
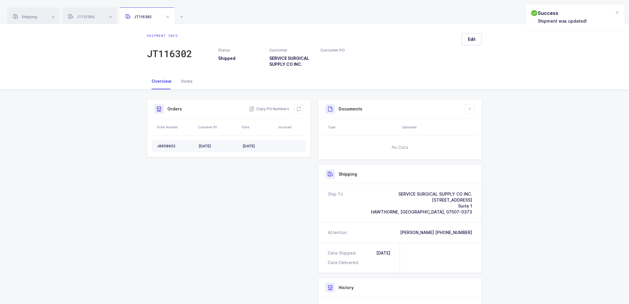
click at [164, 142] on td "J0058952" at bounding box center [174, 146] width 44 height 12
click at [164, 144] on div "J0058952" at bounding box center [175, 146] width 37 height 5
click at [296, 108] on button at bounding box center [299, 109] width 10 height 10
click at [470, 38] on span "Edit" at bounding box center [472, 39] width 8 height 6
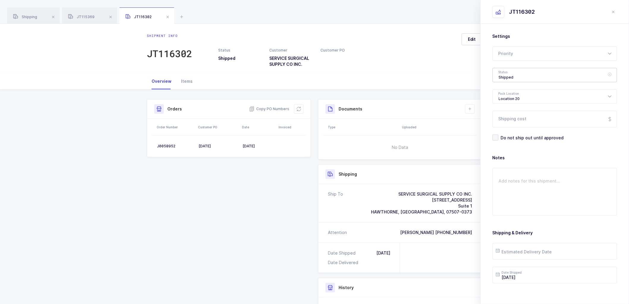
click at [504, 75] on div "Shipped" at bounding box center [555, 75] width 125 height 14
click at [508, 99] on span "Ready to Ship" at bounding box center [513, 101] width 29 height 5
type input "Ready to Ship"
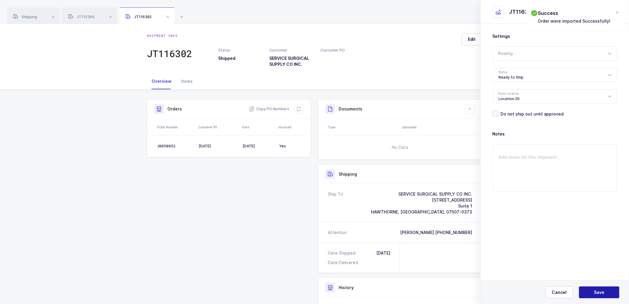
click at [596, 288] on button "Save" at bounding box center [599, 292] width 40 height 12
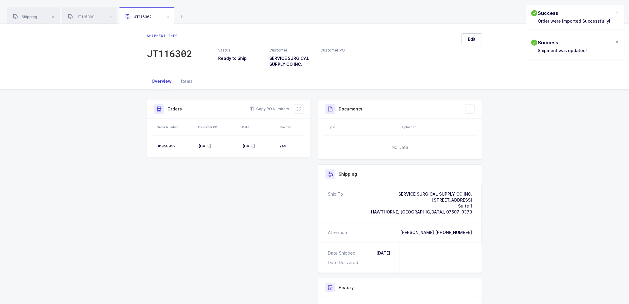
click at [94, 140] on div "Shipment Info Shipment Number JT116302 Status Ready to Ship Customer SERVICE SU…" at bounding box center [314, 233] width 629 height 289
click at [34, 17] on span "Shipping" at bounding box center [25, 17] width 24 height 4
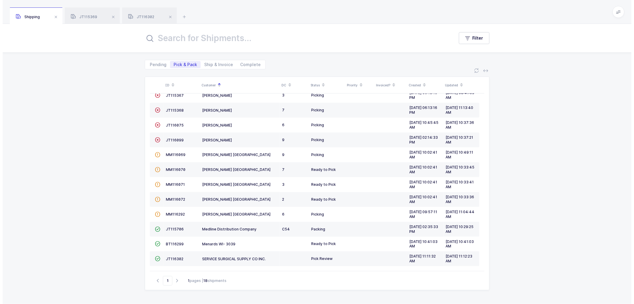
scroll to position [84, 0]
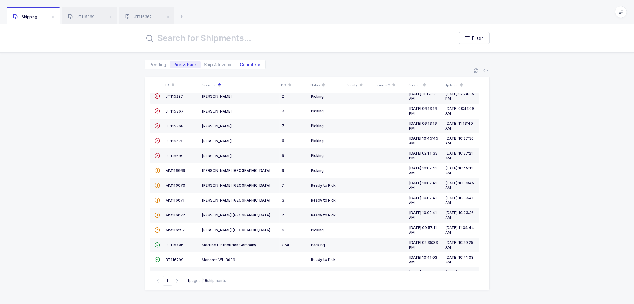
click at [246, 62] on span "Complete" at bounding box center [250, 64] width 21 height 4
click at [241, 62] on input "Complete" at bounding box center [239, 63] width 4 height 4
radio input "true"
radio input "false"
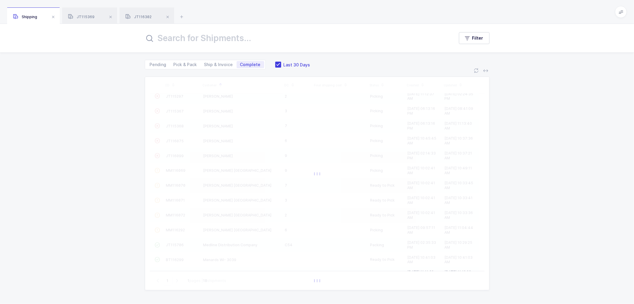
click at [228, 36] on input "text" at bounding box center [296, 38] width 302 height 14
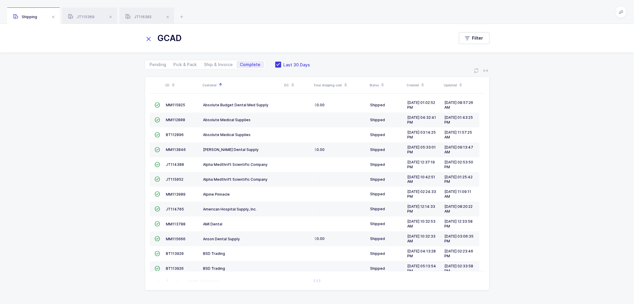
scroll to position [0, 0]
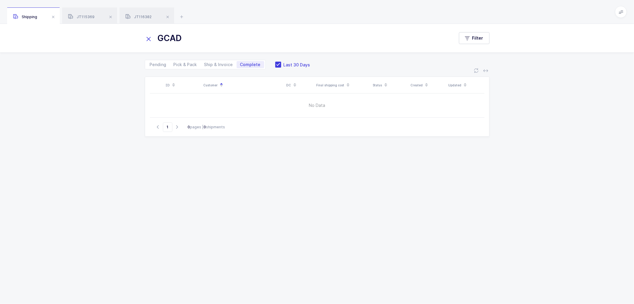
drag, startPoint x: 189, startPoint y: 40, endPoint x: 133, endPoint y: 33, distance: 56.4
click at [133, 33] on div "GCAD Filter" at bounding box center [317, 38] width 634 height 29
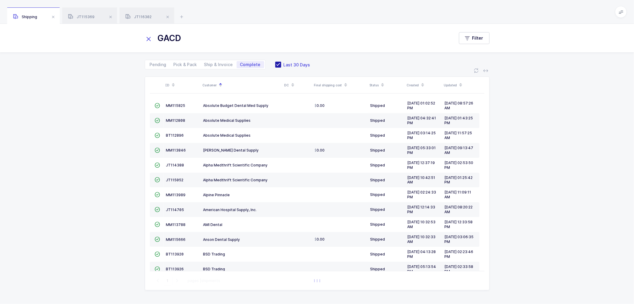
type input "GACD"
click at [277, 62] on span at bounding box center [278, 65] width 6 height 6
click at [281, 62] on input "Last 30 Days" at bounding box center [281, 62] width 0 height 0
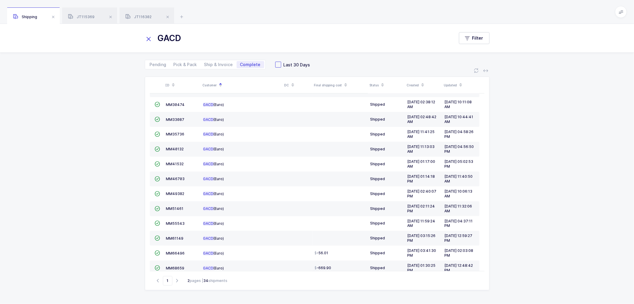
scroll to position [130, 0]
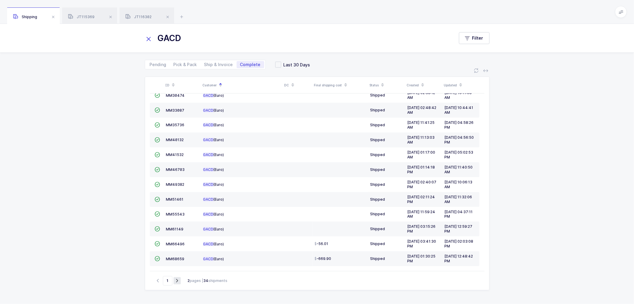
click at [177, 279] on icon "button" at bounding box center [177, 280] width 7 height 4
type input "2"
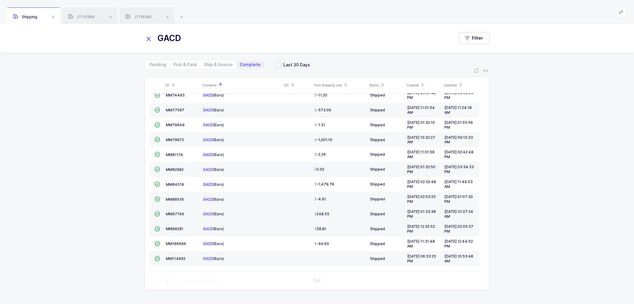
scroll to position [41, 0]
click at [173, 257] on span "MM114002" at bounding box center [176, 258] width 20 height 4
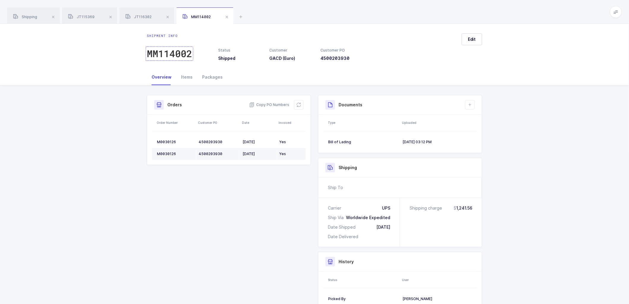
click at [167, 53] on div "MM114002" at bounding box center [169, 54] width 45 height 12
click at [274, 105] on span "Copy PO Numbers" at bounding box center [269, 105] width 40 height 6
click at [275, 103] on span "Copy PO Numbers" at bounding box center [269, 105] width 40 height 6
click at [145, 14] on div "JT116302" at bounding box center [147, 15] width 55 height 17
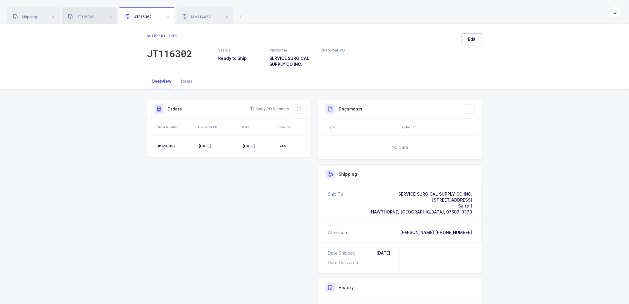
click at [89, 14] on div "JT115369" at bounding box center [89, 15] width 55 height 17
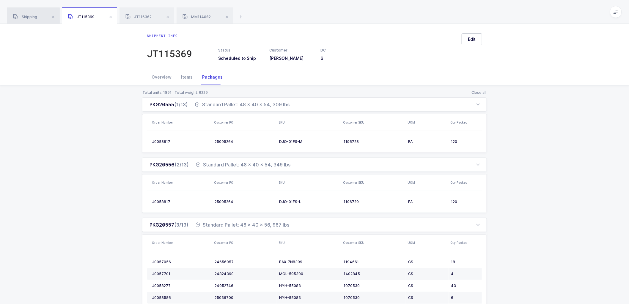
click at [40, 16] on div "Shipping" at bounding box center [33, 15] width 53 height 17
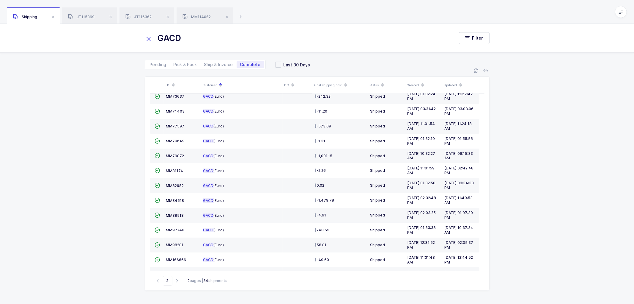
click at [147, 37] on icon at bounding box center [149, 39] width 8 height 8
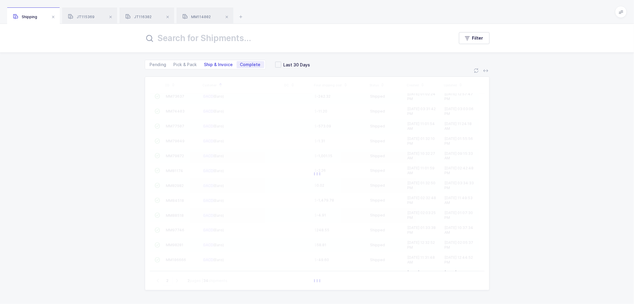
click at [212, 64] on span "Ship & Invoice" at bounding box center [218, 64] width 29 height 4
click at [205, 64] on input "Ship & Invoice" at bounding box center [203, 63] width 4 height 4
radio input "true"
radio input "false"
type input "1"
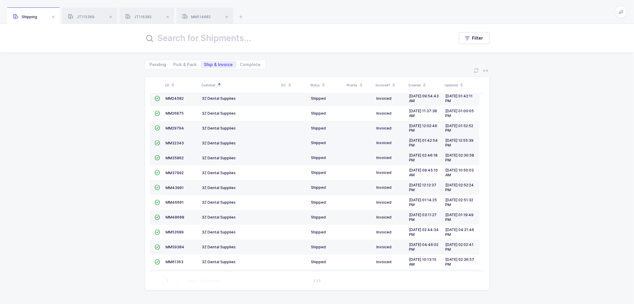
scroll to position [0, 0]
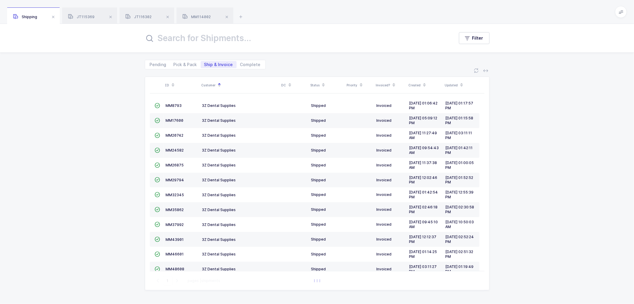
click at [212, 64] on span "Ship & Invoice" at bounding box center [218, 64] width 29 height 4
click at [205, 64] on input "Ship & Invoice" at bounding box center [203, 63] width 4 height 4
click at [185, 65] on span "Pick & Pack" at bounding box center [185, 64] width 23 height 4
click at [174, 65] on input "Pick & Pack" at bounding box center [172, 63] width 4 height 4
radio input "true"
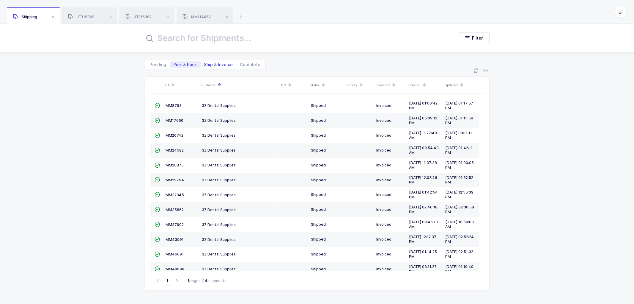
click at [213, 62] on span "Ship & Invoice" at bounding box center [219, 64] width 36 height 7
click at [205, 62] on input "Ship & Invoice" at bounding box center [203, 63] width 4 height 4
radio input "true"
radio input "false"
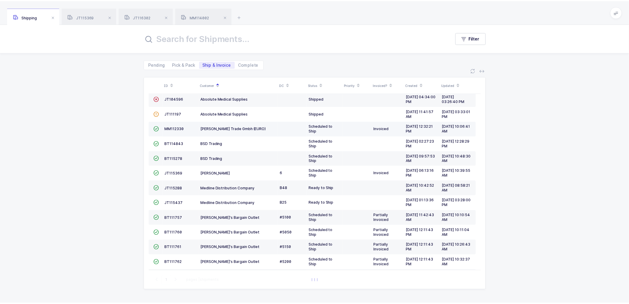
scroll to position [41, 0]
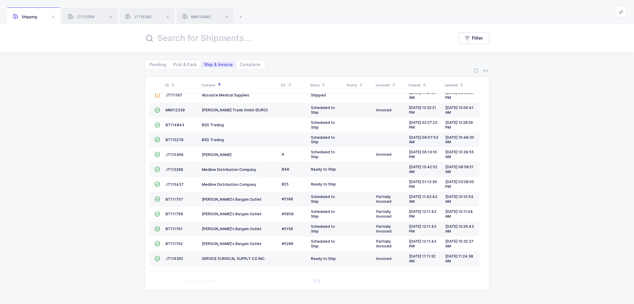
click at [169, 136] on td "BT115278" at bounding box center [182, 139] width 36 height 15
click at [175, 137] on span "BT115278" at bounding box center [175, 139] width 18 height 4
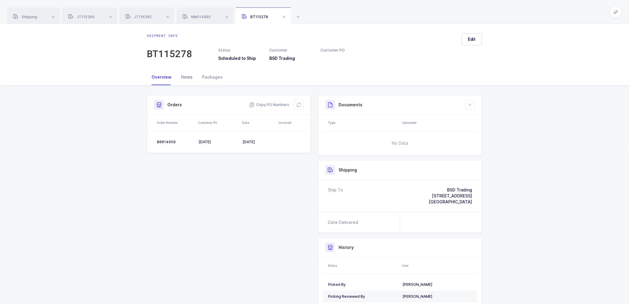
click at [183, 75] on div "Items" at bounding box center [186, 77] width 21 height 16
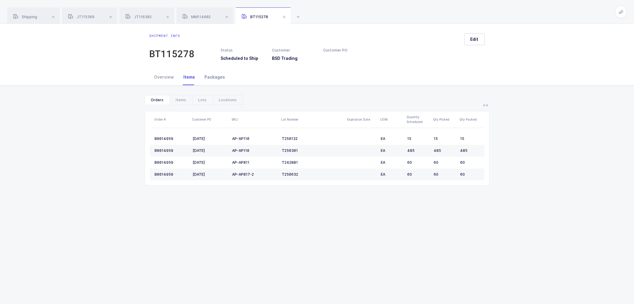
click at [214, 75] on div "Packages" at bounding box center [215, 77] width 30 height 16
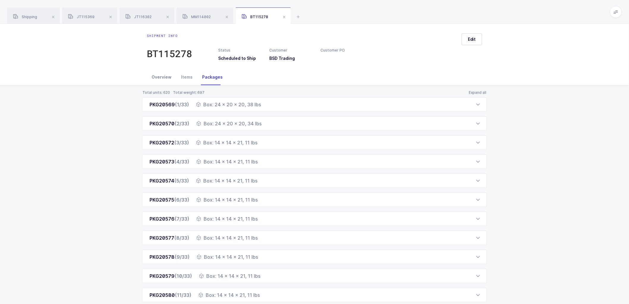
click at [162, 77] on div "Overview" at bounding box center [161, 77] width 29 height 16
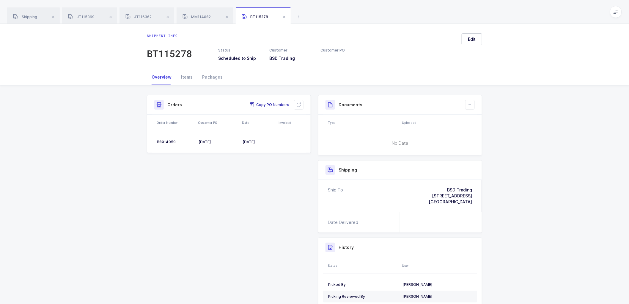
click at [266, 103] on span "Copy PO Numbers" at bounding box center [269, 105] width 40 height 6
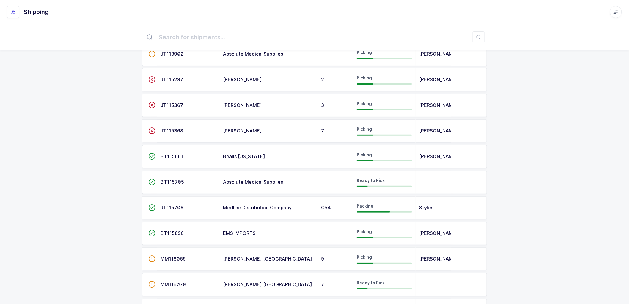
scroll to position [246, 0]
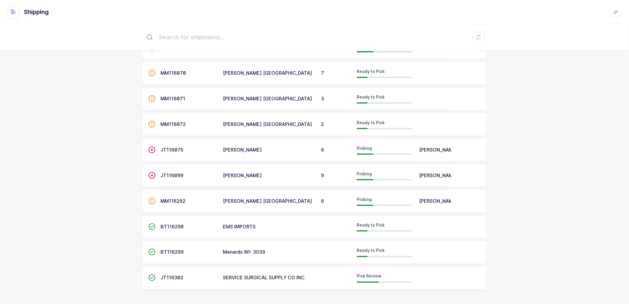
drag, startPoint x: 168, startPoint y: 276, endPoint x: 179, endPoint y: 262, distance: 17.6
click at [169, 275] on span "JT116302" at bounding box center [172, 277] width 23 height 6
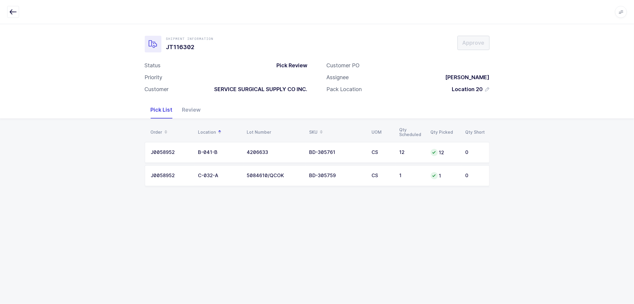
click at [172, 148] on td "J0058952" at bounding box center [170, 152] width 50 height 21
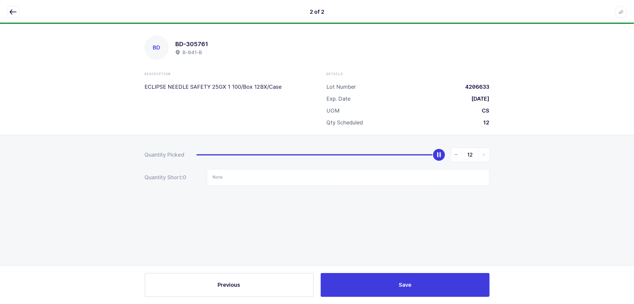
click at [439, 155] on div "slider between 0 and 12" at bounding box center [439, 154] width 13 height 13
drag, startPoint x: 11, startPoint y: 13, endPoint x: 29, endPoint y: 14, distance: 17.9
click at [11, 12] on icon "button" at bounding box center [13, 11] width 7 height 7
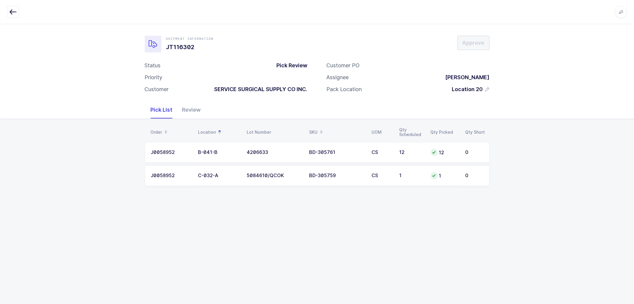
click at [204, 173] on div "C-032-A" at bounding box center [219, 175] width 42 height 5
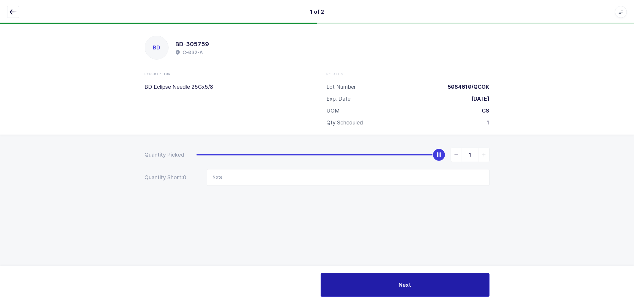
click at [420, 285] on button "Next" at bounding box center [405, 285] width 169 height 24
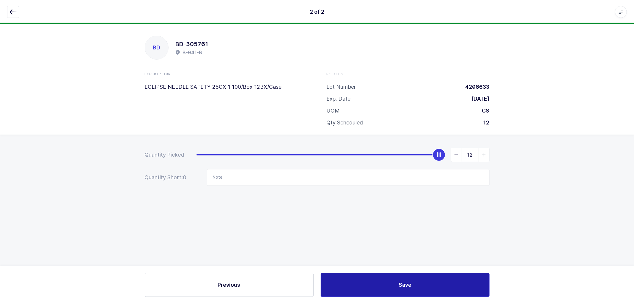
drag, startPoint x: 408, startPoint y: 284, endPoint x: 407, endPoint y: 279, distance: 5.4
click at [408, 283] on span "Save" at bounding box center [405, 284] width 13 height 7
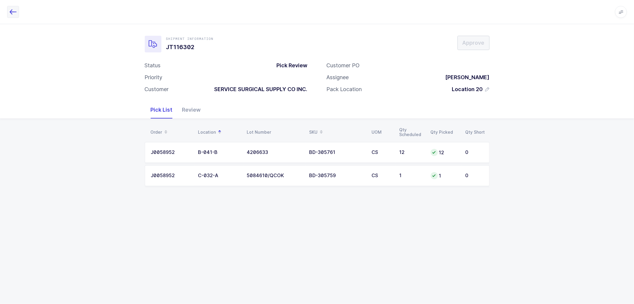
click at [11, 10] on icon "button" at bounding box center [13, 11] width 7 height 7
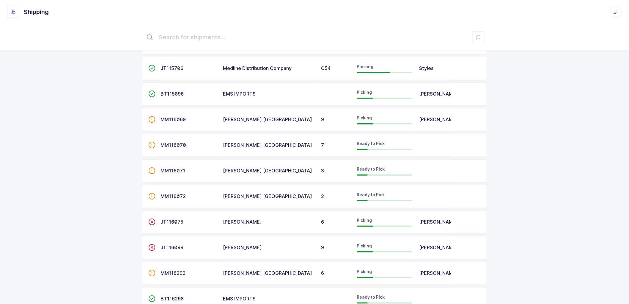
scroll to position [246, 0]
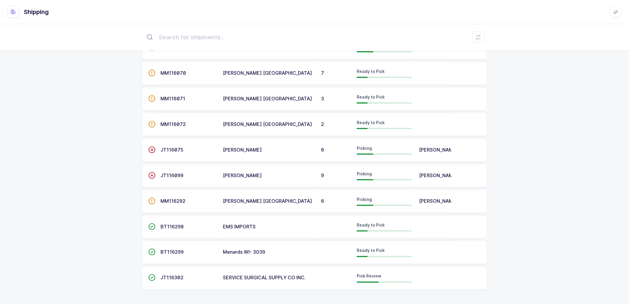
click at [168, 277] on span "JT116302" at bounding box center [172, 277] width 23 height 6
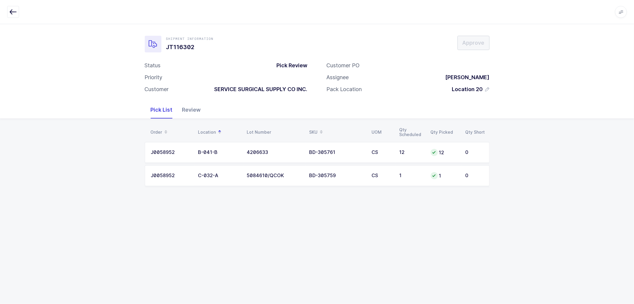
click at [192, 110] on div "Review" at bounding box center [192, 109] width 28 height 17
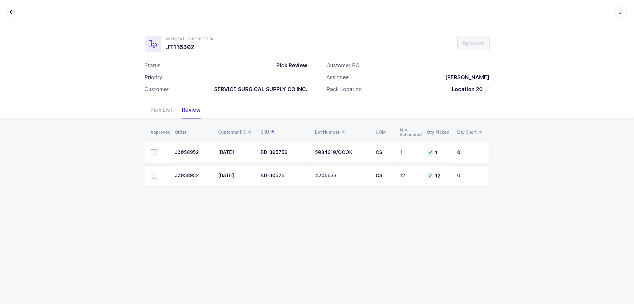
click at [155, 152] on span at bounding box center [154, 152] width 6 height 6
click at [157, 149] on input "checkbox" at bounding box center [157, 149] width 0 height 0
drag, startPoint x: 155, startPoint y: 175, endPoint x: 179, endPoint y: 172, distance: 24.1
click at [156, 175] on span at bounding box center [154, 175] width 6 height 6
click at [157, 172] on input "checkbox" at bounding box center [157, 172] width 0 height 0
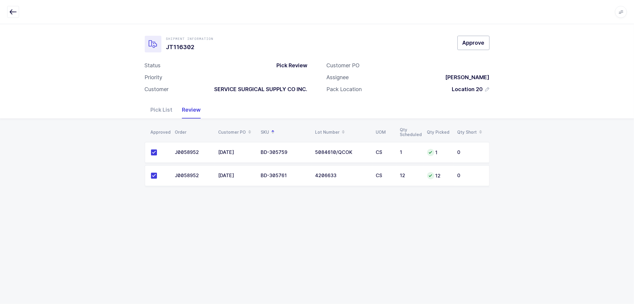
click at [473, 44] on span "Approve" at bounding box center [474, 42] width 22 height 7
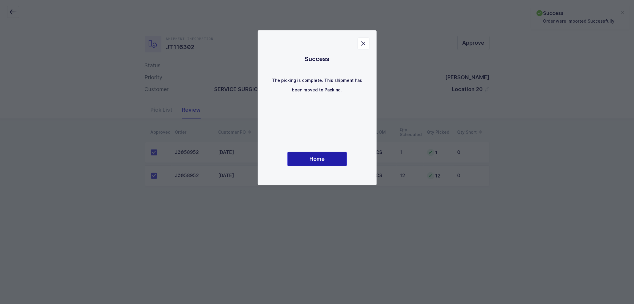
click at [317, 156] on span "Home" at bounding box center [317, 158] width 15 height 7
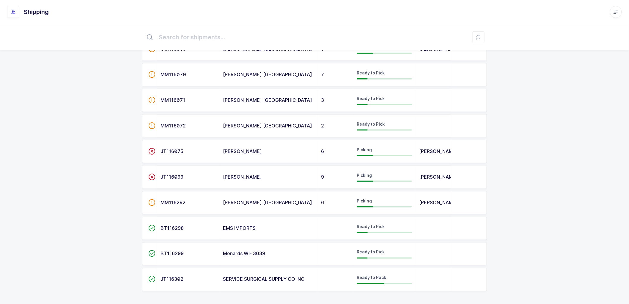
scroll to position [246, 0]
